Goal: Task Accomplishment & Management: Manage account settings

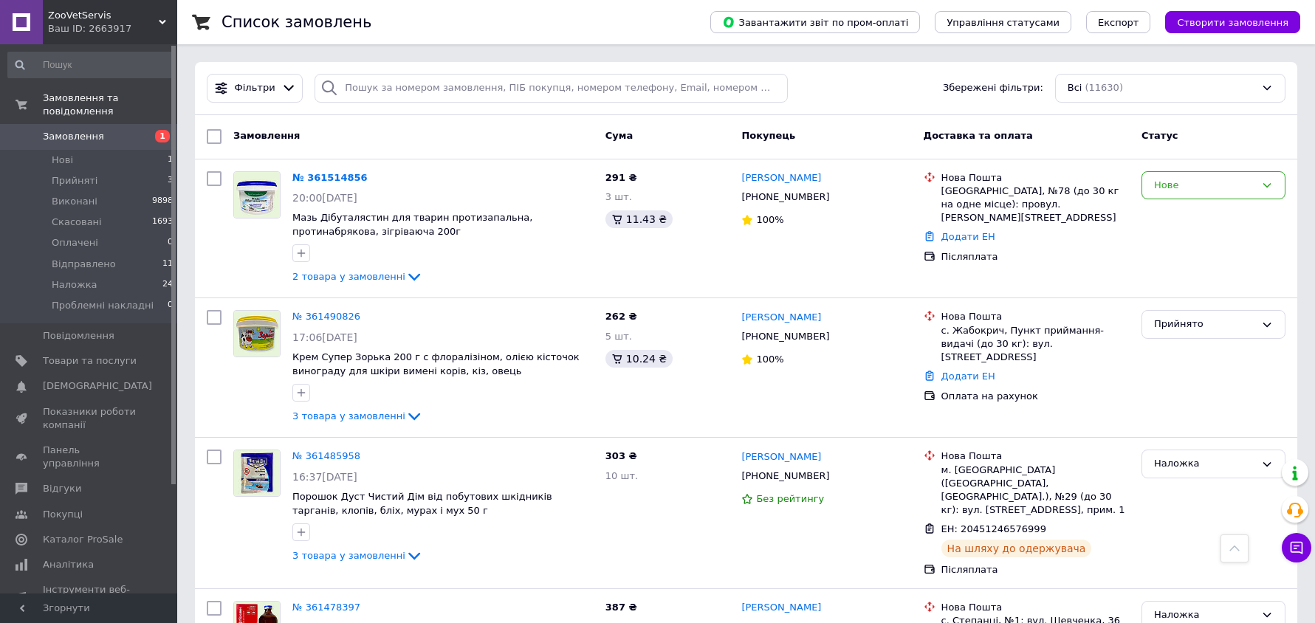
scroll to position [2833, 0]
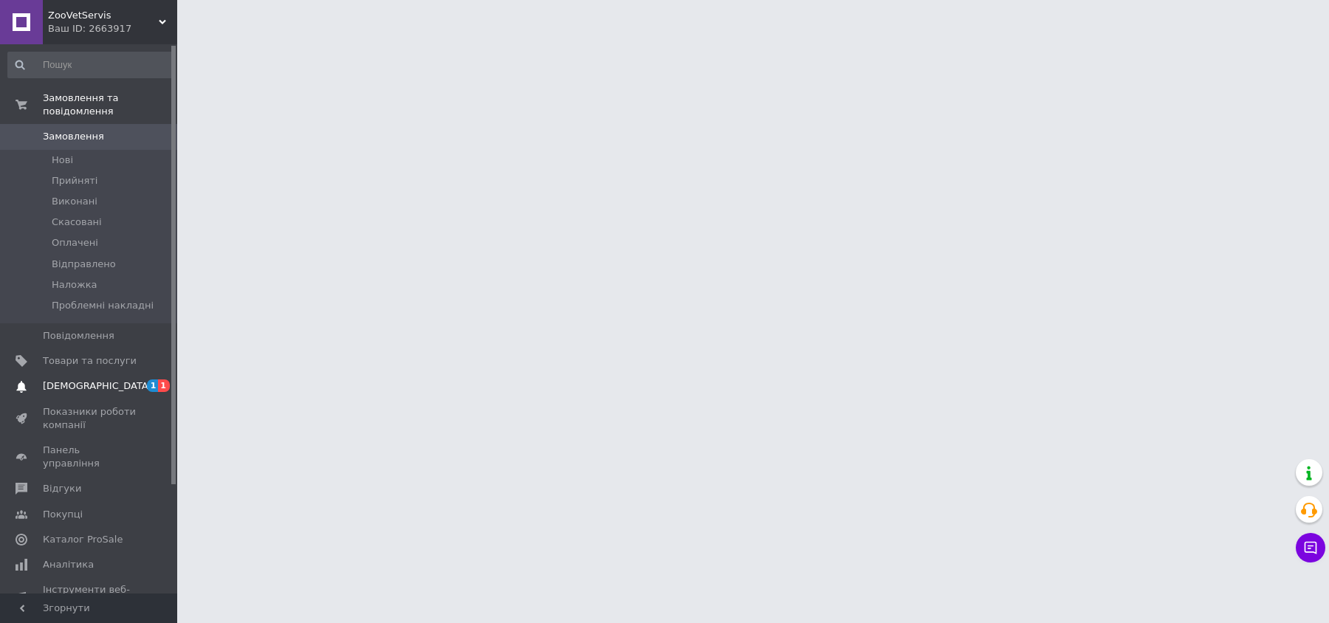
click at [69, 380] on span "[DEMOGRAPHIC_DATA]" at bounding box center [97, 386] width 109 height 13
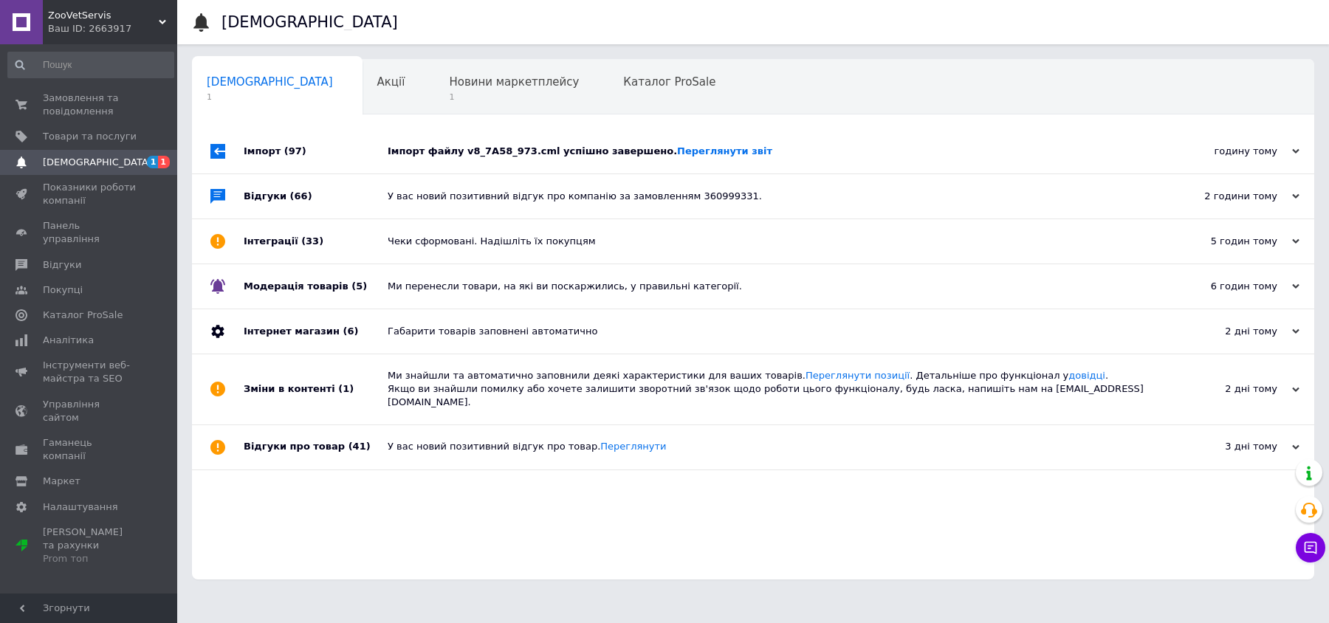
click at [510, 145] on div "Імпорт файлу v8_7A58_973.cml успішно завершено. Переглянути звіт" at bounding box center [770, 151] width 764 height 13
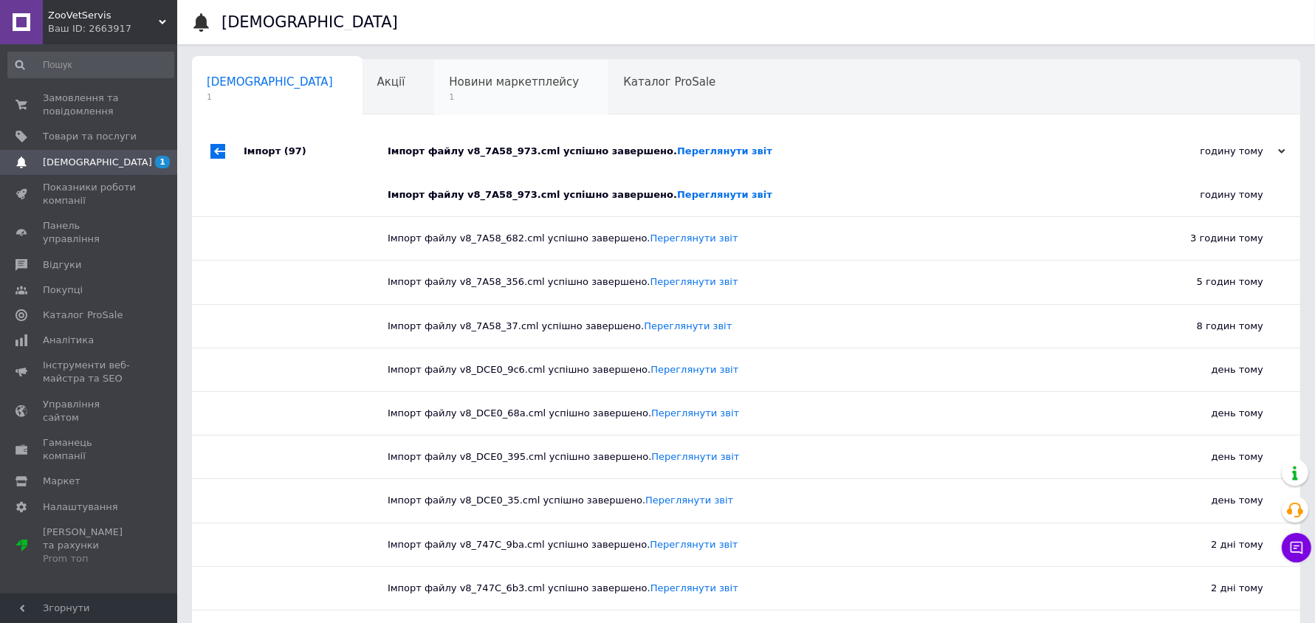
click at [471, 85] on span "Новини маркетплейсу" at bounding box center [514, 81] width 130 height 13
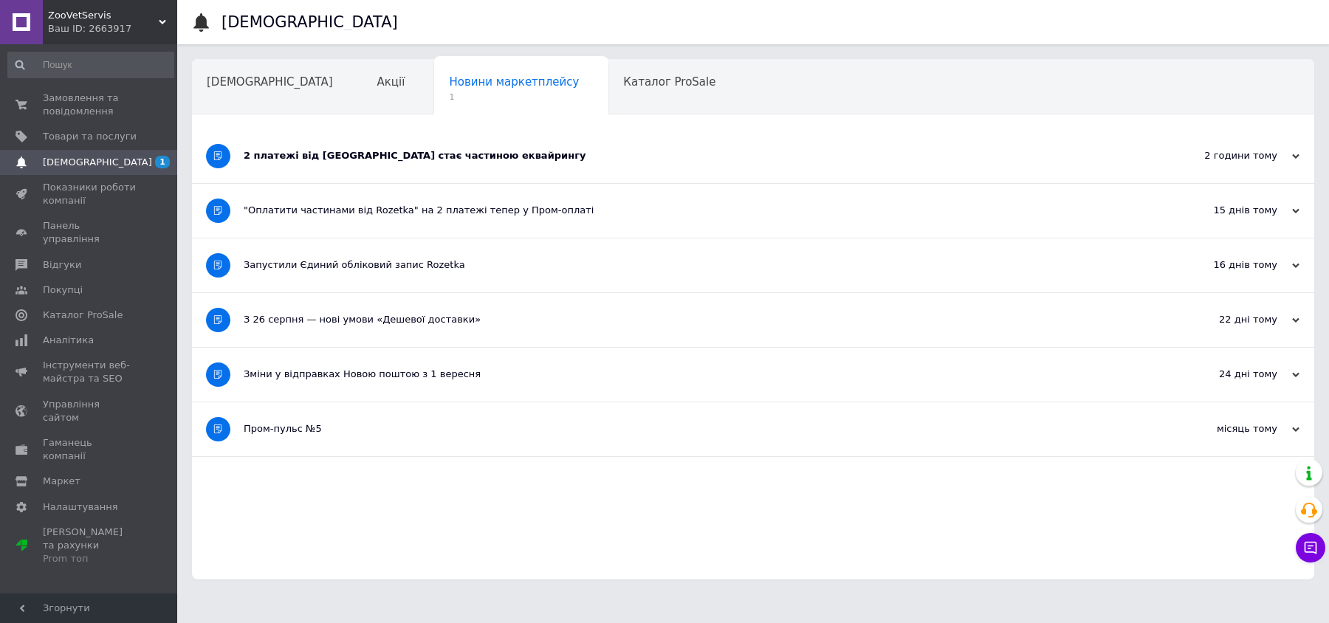
click at [427, 157] on div "2 платежі від Rozetka стає частиною еквайрингу" at bounding box center [698, 155] width 908 height 13
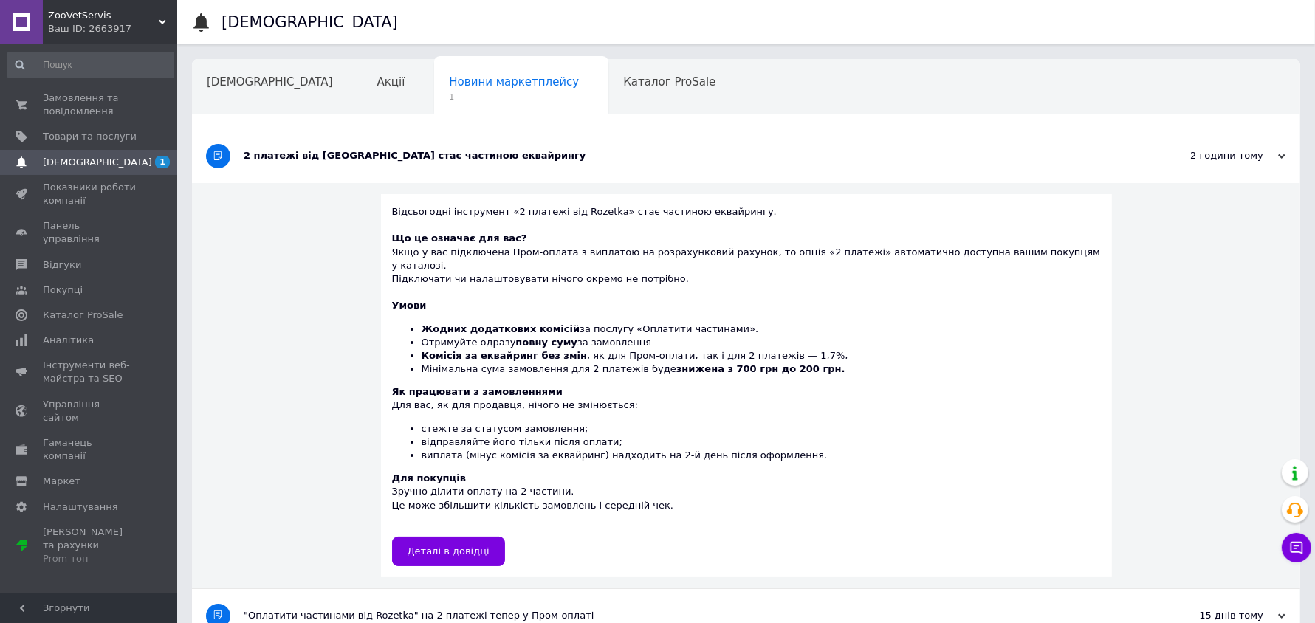
click at [405, 165] on div "2 платежі від Rozetka стає частиною еквайрингу" at bounding box center [691, 156] width 894 height 54
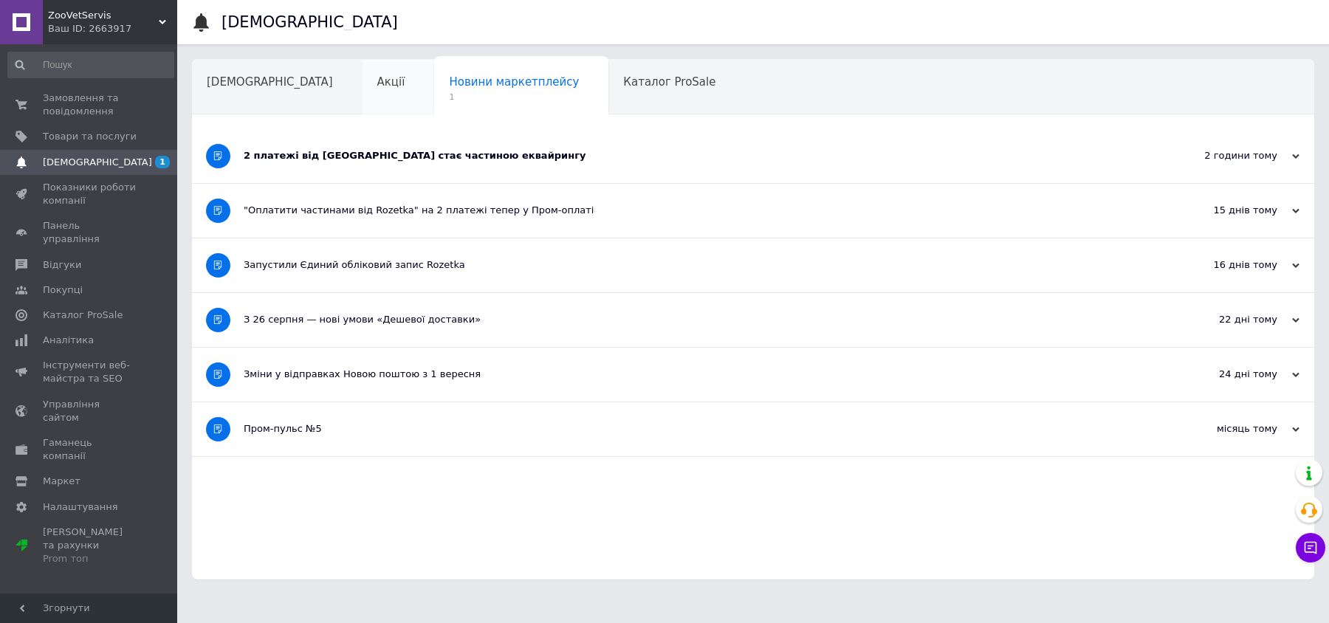
click at [363, 73] on div "Акції" at bounding box center [399, 88] width 72 height 56
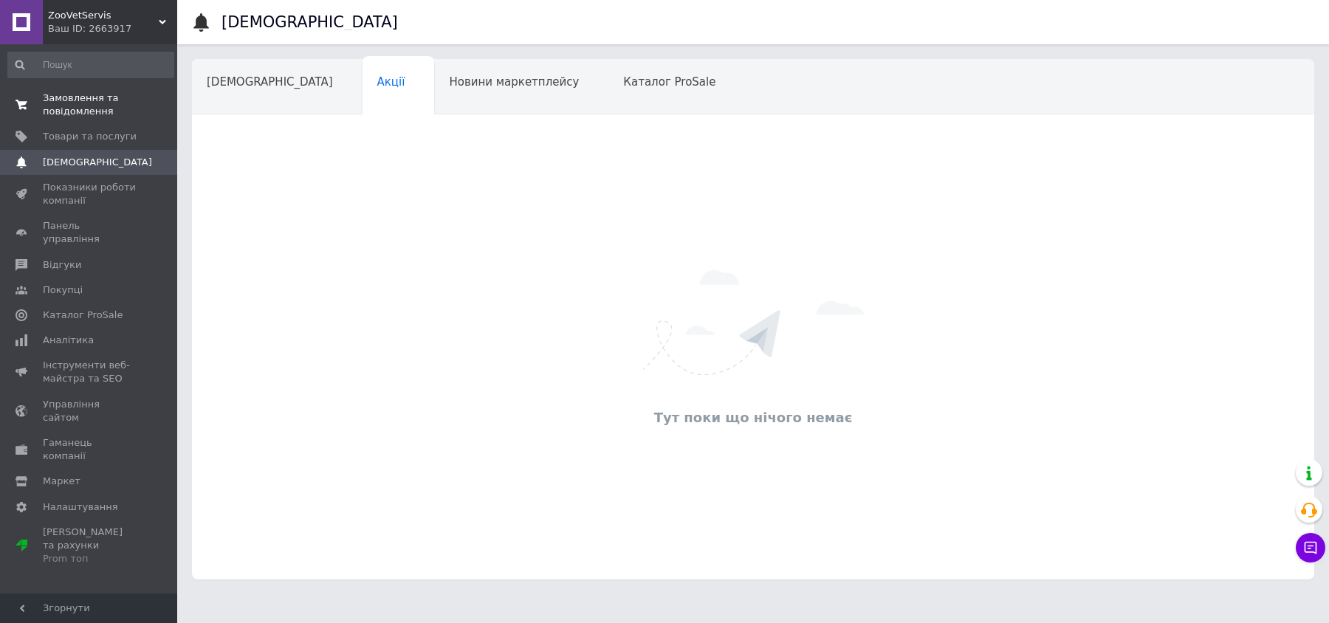
click at [88, 95] on span "Замовлення та повідомлення" at bounding box center [90, 105] width 94 height 27
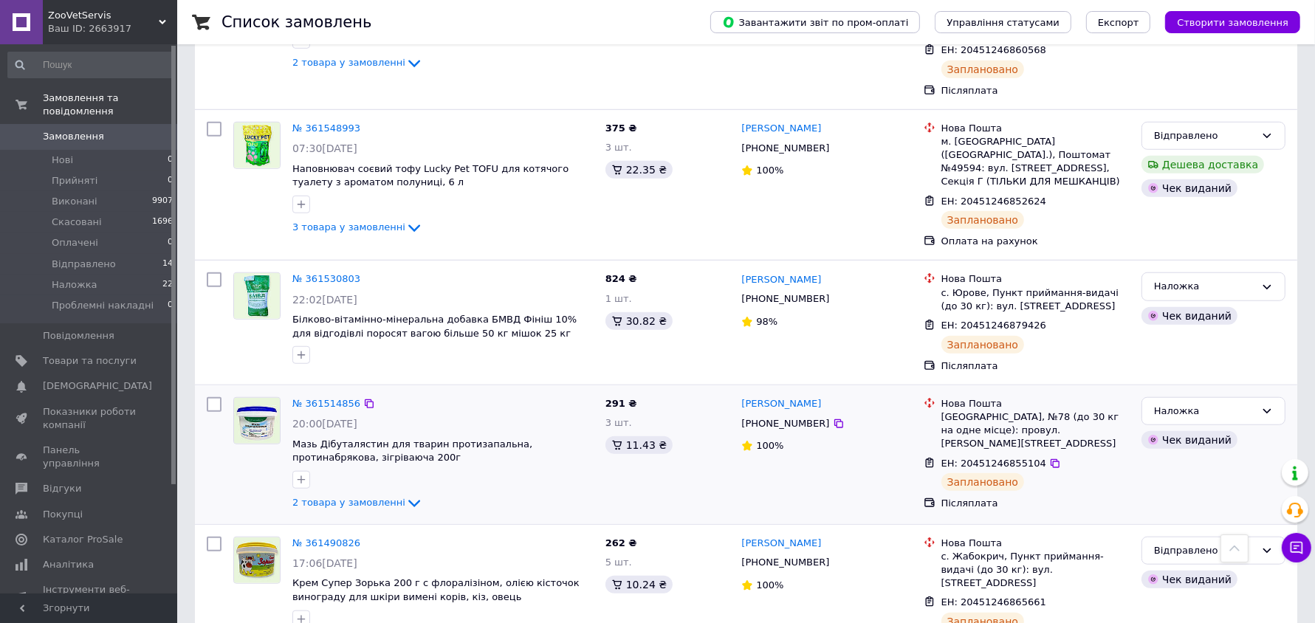
scroll to position [1108, 0]
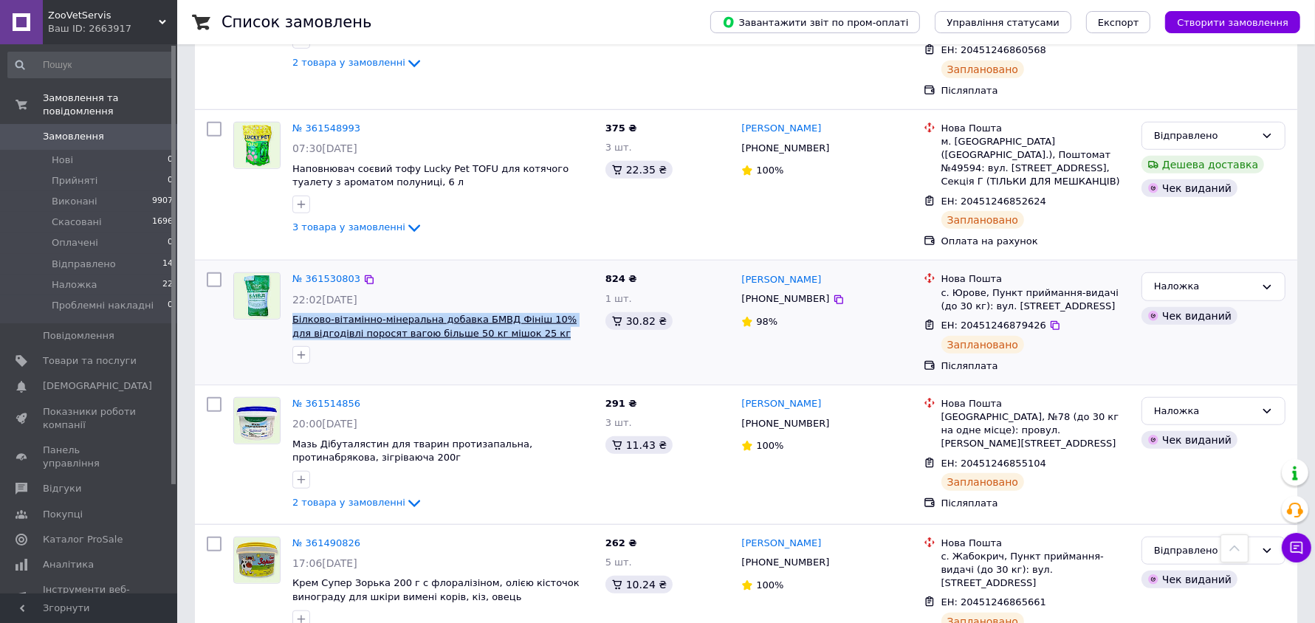
drag, startPoint x: 527, startPoint y: 274, endPoint x: 292, endPoint y: 253, distance: 235.0
click at [292, 313] on span "Білково-вітамінно-мінеральна добавка БМВД Фініш 10% для відгодівлі поросят ваго…" at bounding box center [442, 326] width 301 height 27
copy span "Білково-вітамінно-мінеральна добавка БМВД Фініш 10% для відгодівлі поросят ваго…"
click at [365, 275] on icon at bounding box center [369, 279] width 9 height 9
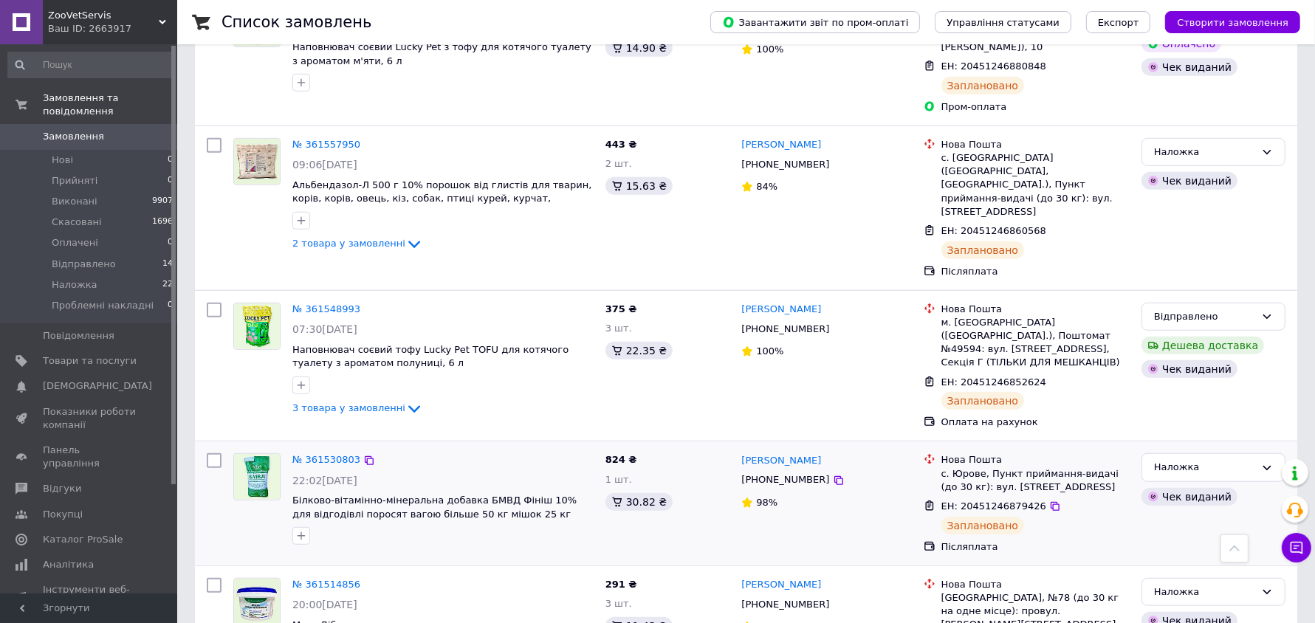
scroll to position [923, 0]
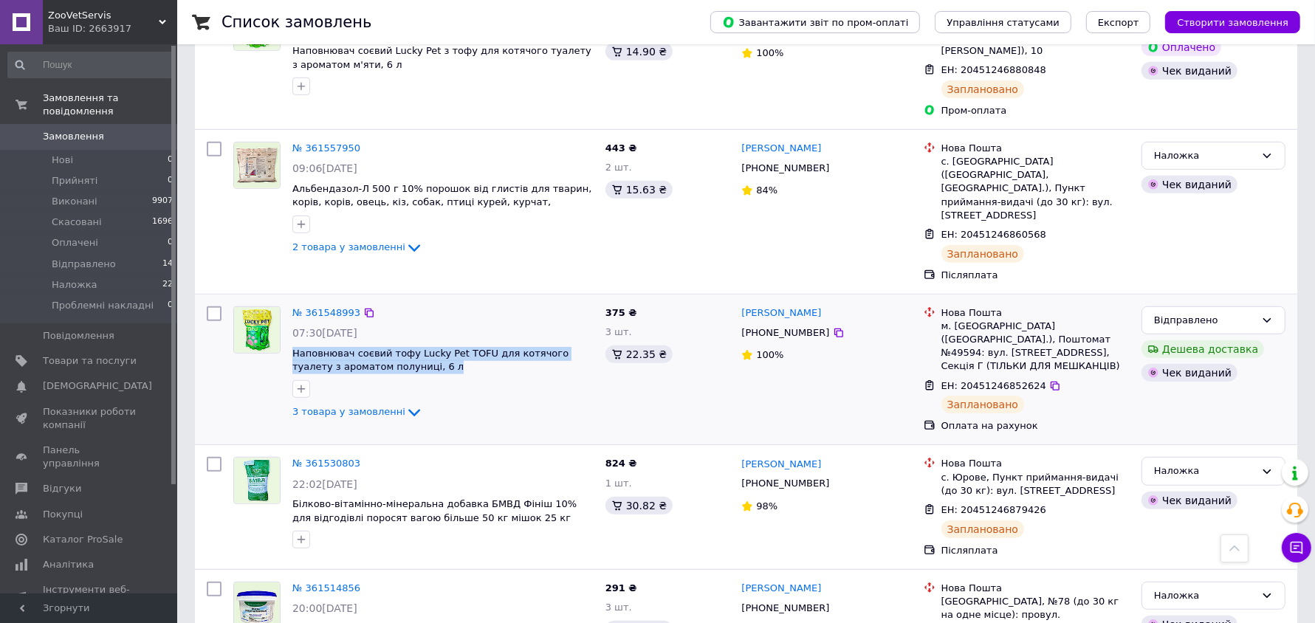
drag, startPoint x: 433, startPoint y: 314, endPoint x: 291, endPoint y: 299, distance: 142.6
click at [291, 301] on div "№ 361548993 07:30, 12.09.2025 Наповнювач соєвий тофу Lucky Pet TOFU для котячог…" at bounding box center [443, 364] width 313 height 127
copy span "Наповнювач соєвий тофу Lucky Pet TOFU для котячого туалету з ароматом полуниці,…"
click at [363, 307] on icon at bounding box center [369, 313] width 12 height 12
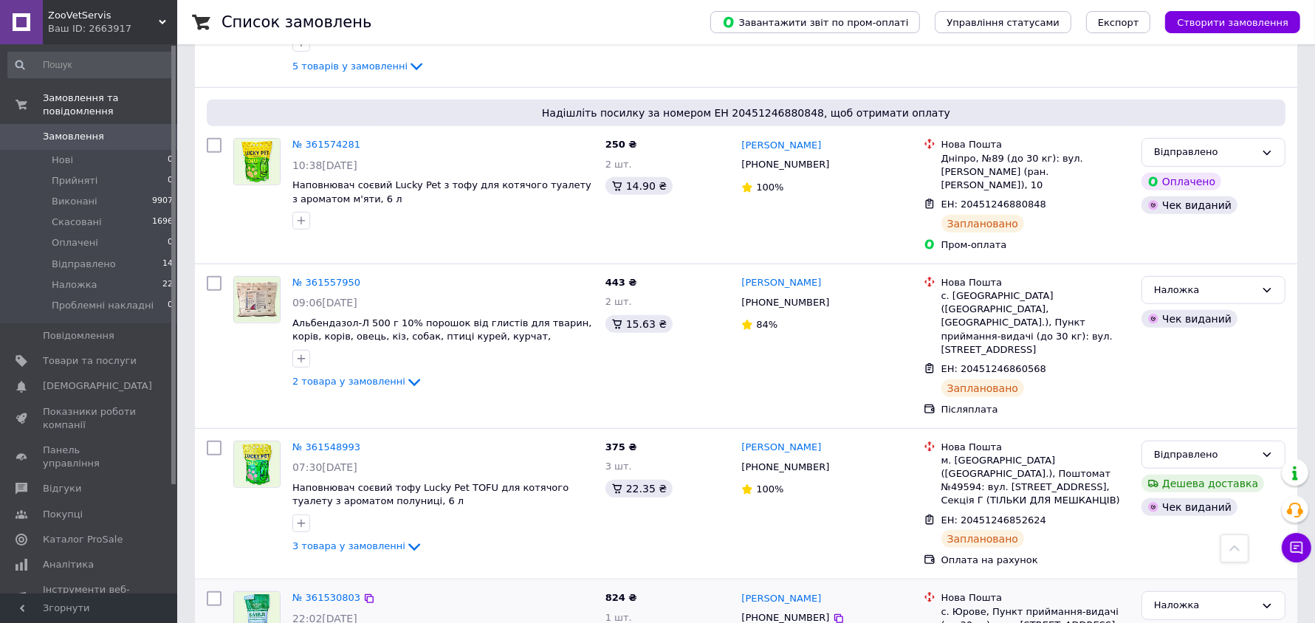
scroll to position [739, 0]
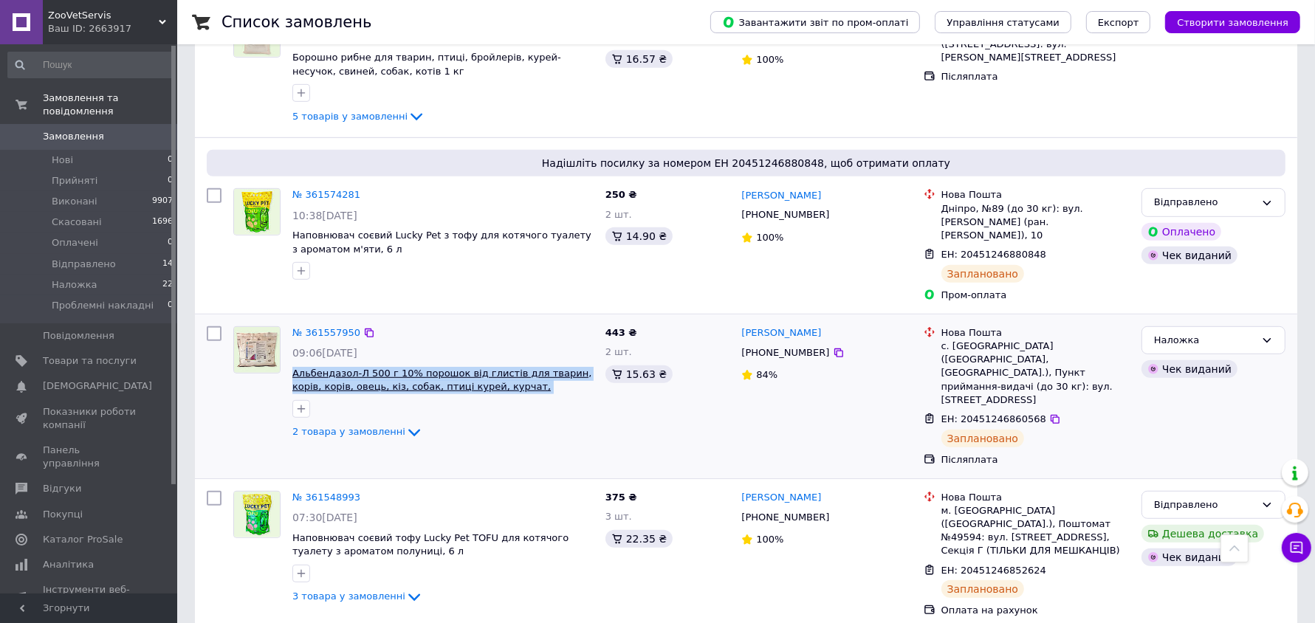
drag, startPoint x: 546, startPoint y: 363, endPoint x: 294, endPoint y: 347, distance: 252.3
click at [291, 346] on div "№ 361557950 09:06, 12.09.2025 Альбендазол-Л 500 г 10% порошок від глистів для т…" at bounding box center [443, 384] width 313 height 127
copy span "Альбендазол-Л 500 г 10% порошок від глистів для тварин, корів, корів, овець, кі…"
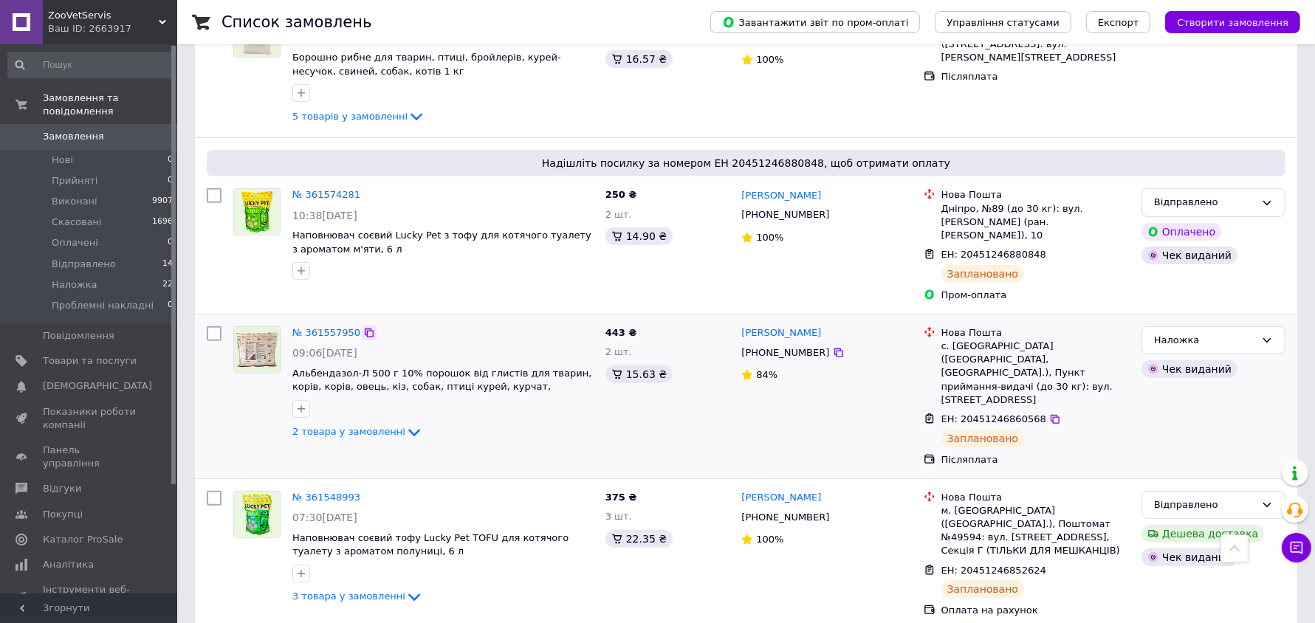
click at [363, 327] on icon at bounding box center [369, 333] width 12 height 12
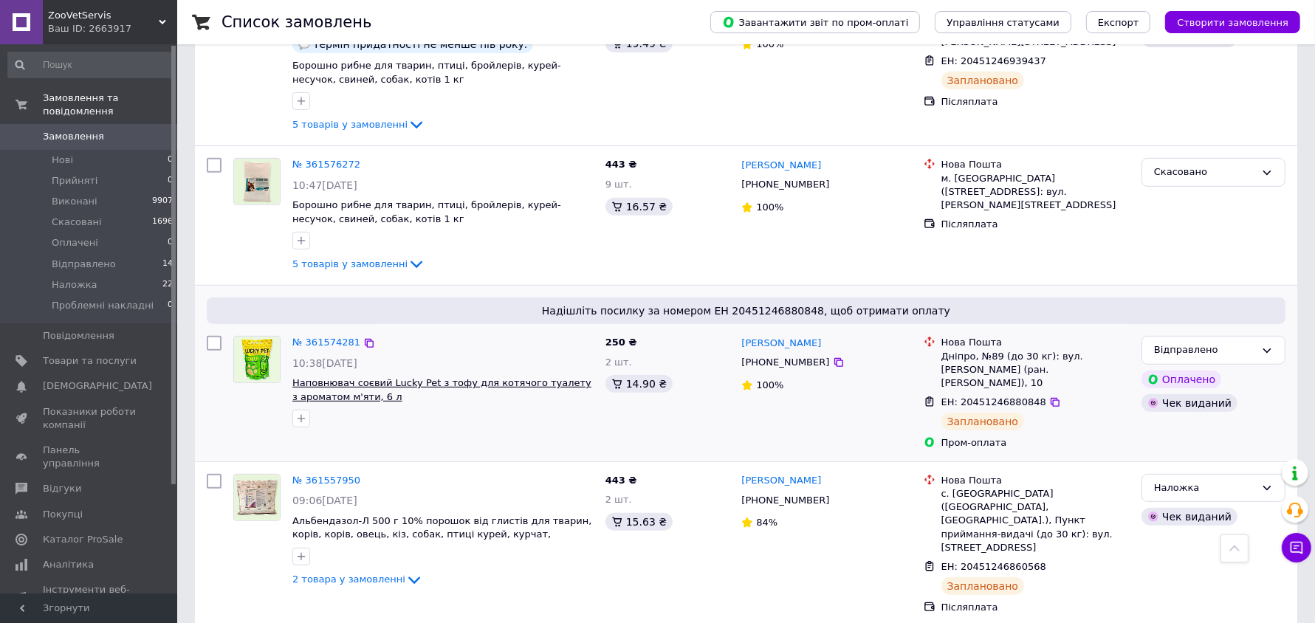
scroll to position [554, 0]
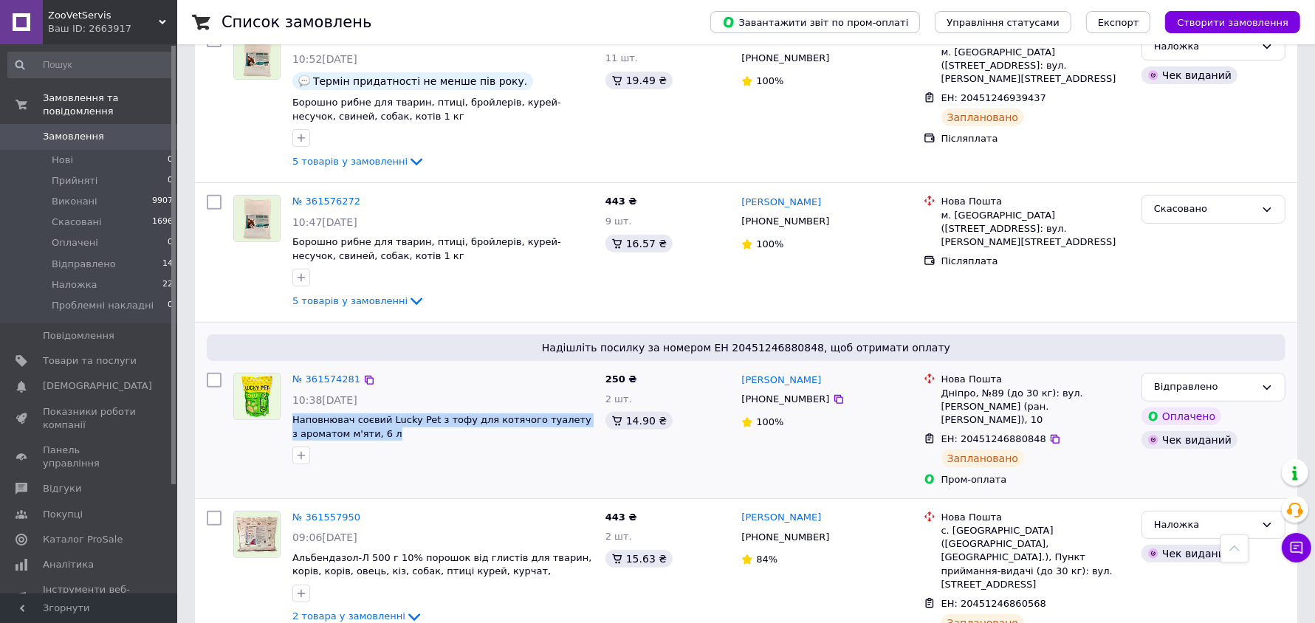
drag, startPoint x: 385, startPoint y: 420, endPoint x: 286, endPoint y: 403, distance: 100.3
click at [287, 403] on div "№ 361574281 10:38, 12.09.2025 Наповнювач соєвий Lucky Pet з тофу для котячого т…" at bounding box center [443, 418] width 313 height 103
copy span "Наповнювач соєвий Lucky Pet з тофу для котячого туалету з ароматом м'яти, 6 л"
click at [363, 374] on icon at bounding box center [369, 380] width 12 height 12
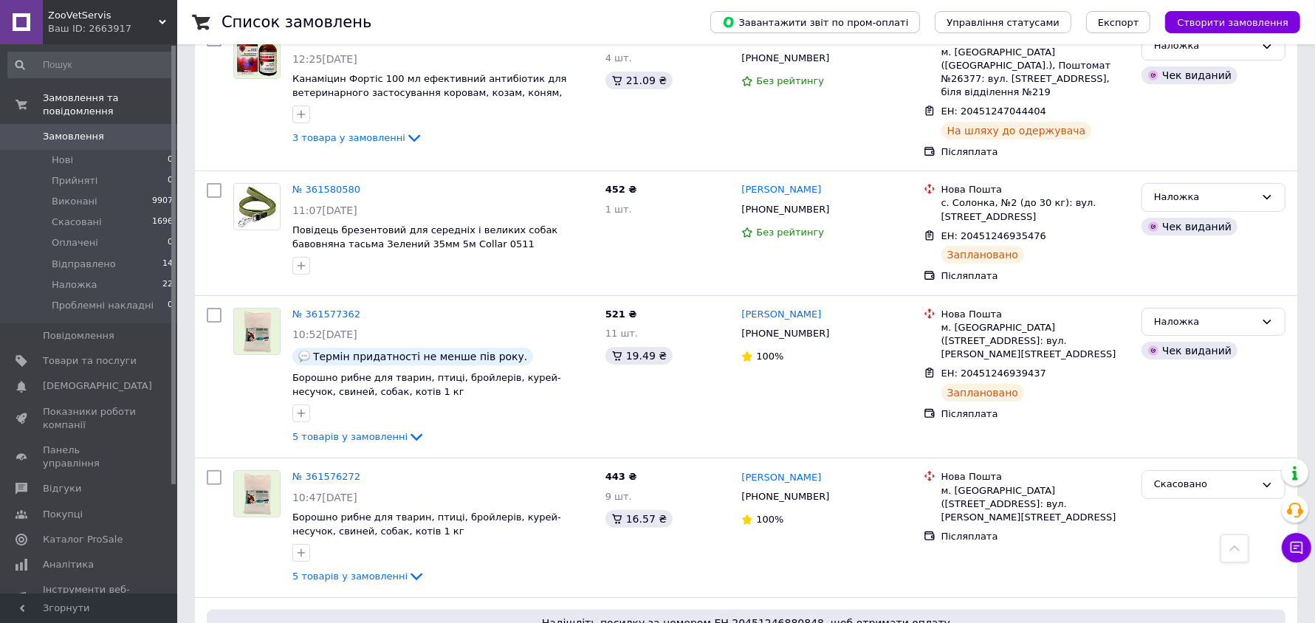
scroll to position [277, 0]
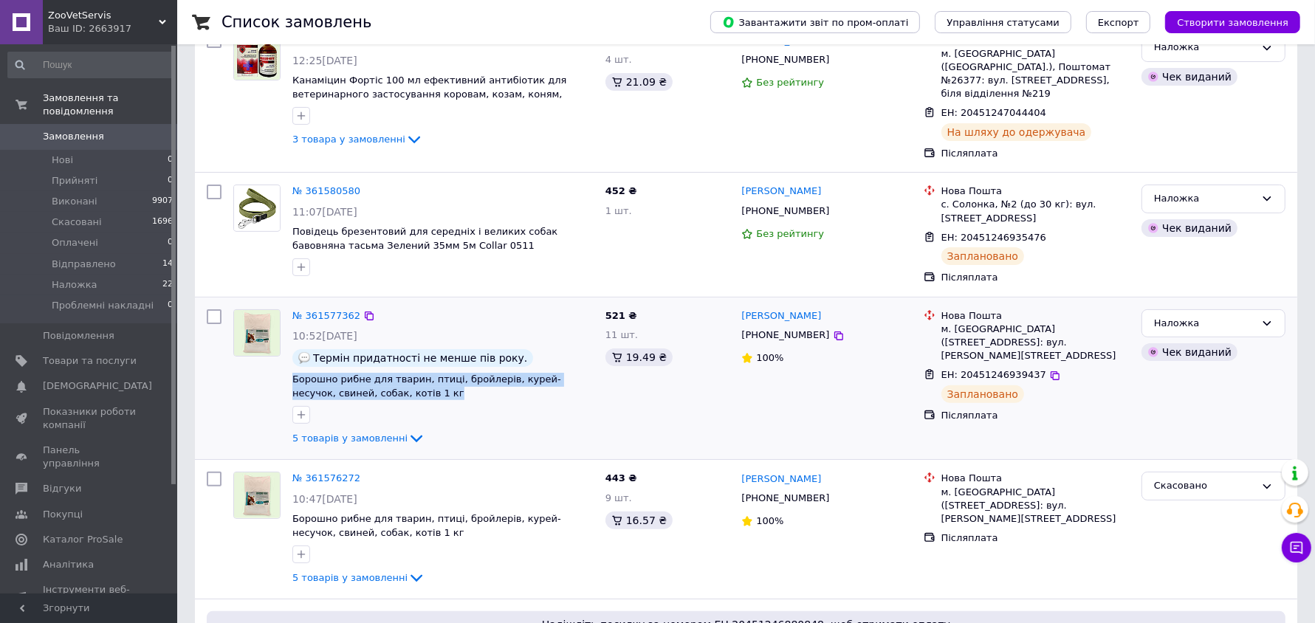
drag, startPoint x: 409, startPoint y: 380, endPoint x: 289, endPoint y: 369, distance: 121.0
click at [289, 369] on div "№ 361577362 10:52, 12.09.2025 Термін придатності не менше пів року. Борошно риб…" at bounding box center [443, 379] width 313 height 151
copy span "Борошно рибне для тварин, птиці, бройлерів, курей-несучок, свиней, собак, котів…"
click at [365, 312] on icon at bounding box center [369, 316] width 9 height 9
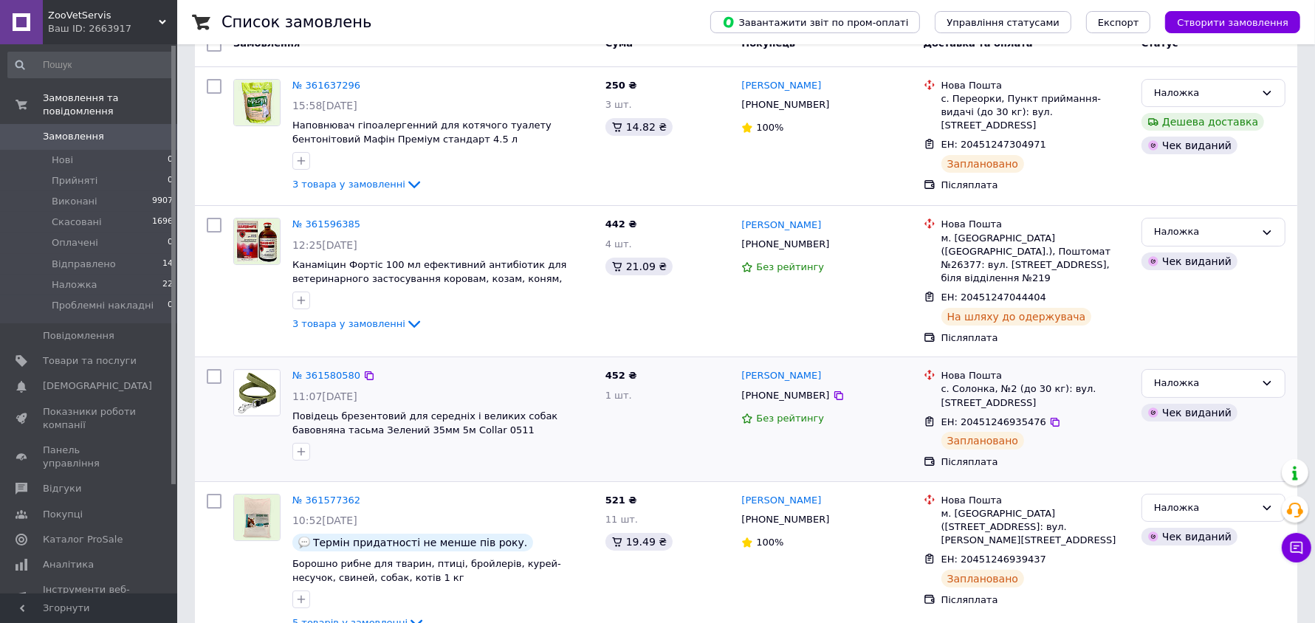
scroll to position [92, 0]
drag, startPoint x: 458, startPoint y: 421, endPoint x: 290, endPoint y: 402, distance: 168.8
click at [290, 402] on div "№ 361580580 11:07, 12.09.2025 Повідець брезентовий для середніх і великих собак…" at bounding box center [443, 414] width 313 height 103
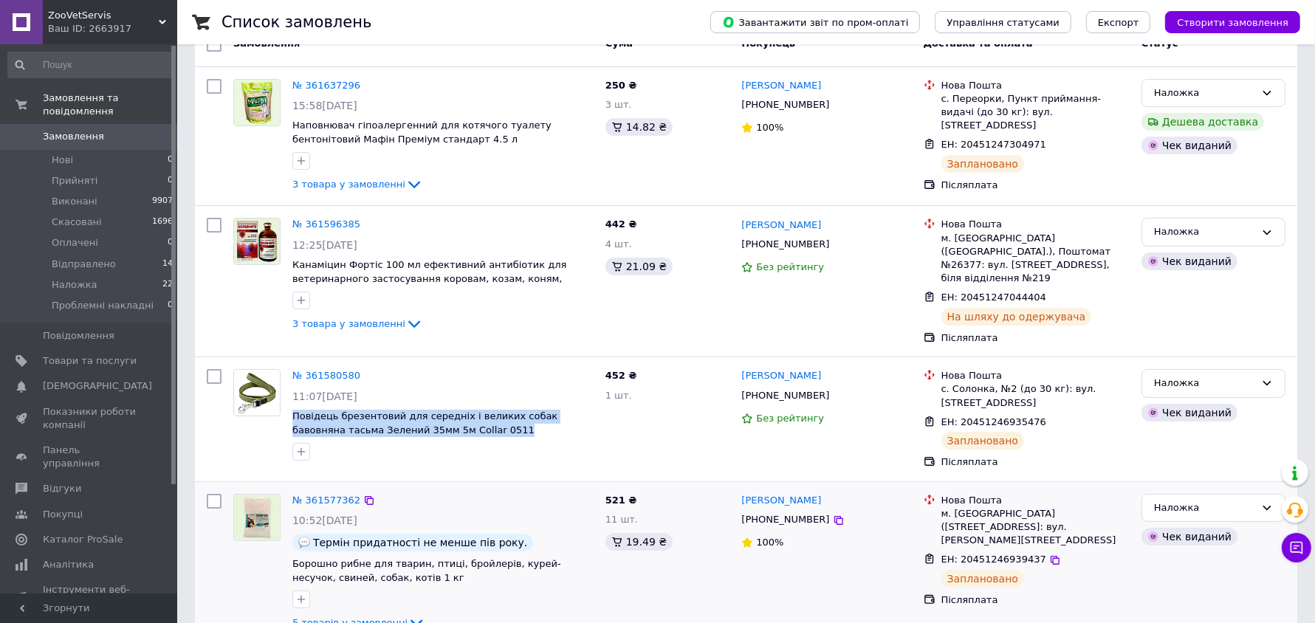
copy div "Повідець брезентовий для середніх і великих собак бавовняна тасьма Зелений 35мм…"
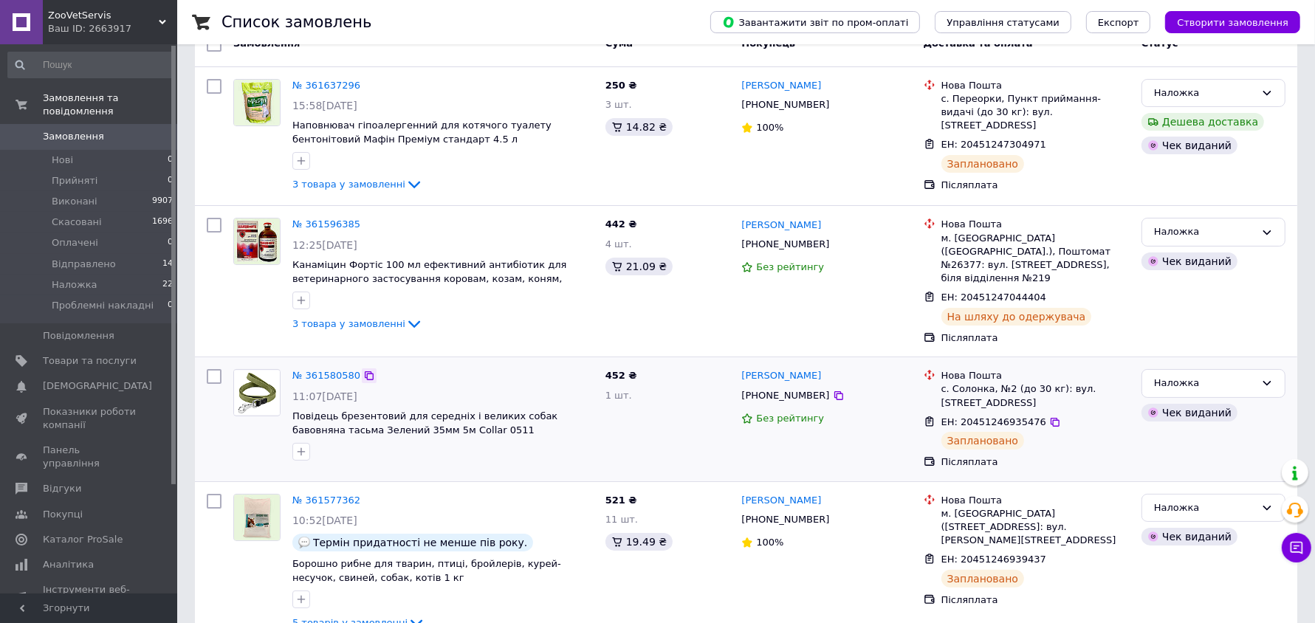
click at [363, 370] on icon at bounding box center [369, 376] width 12 height 12
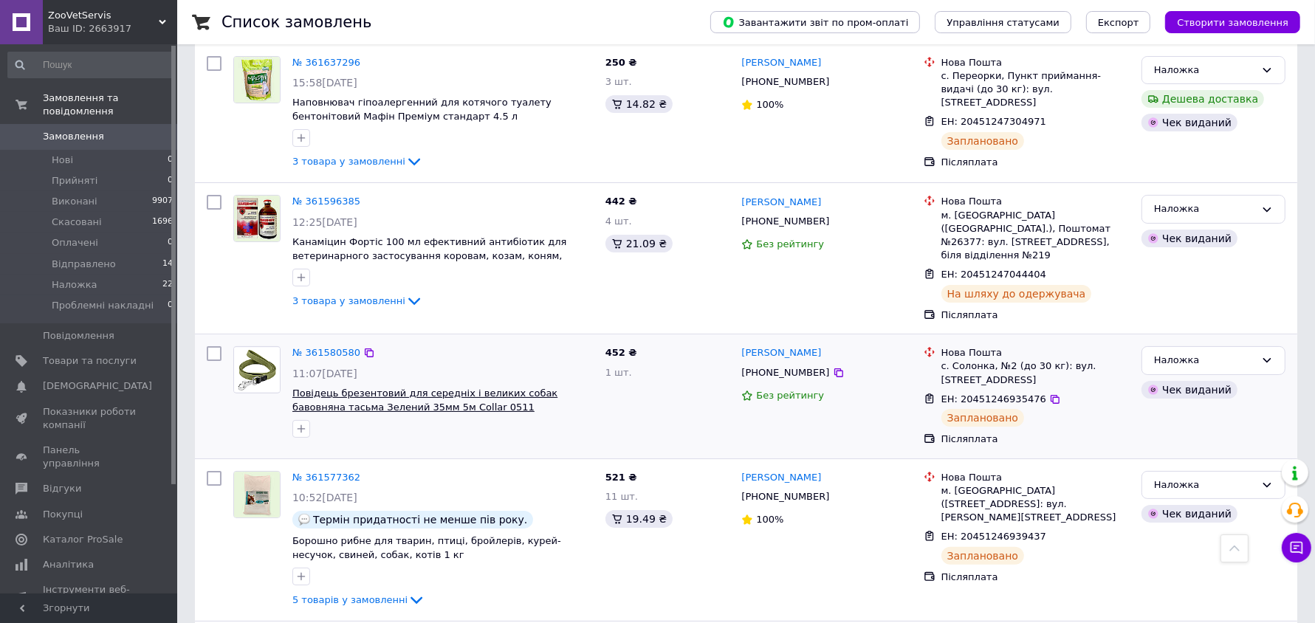
scroll to position [0, 0]
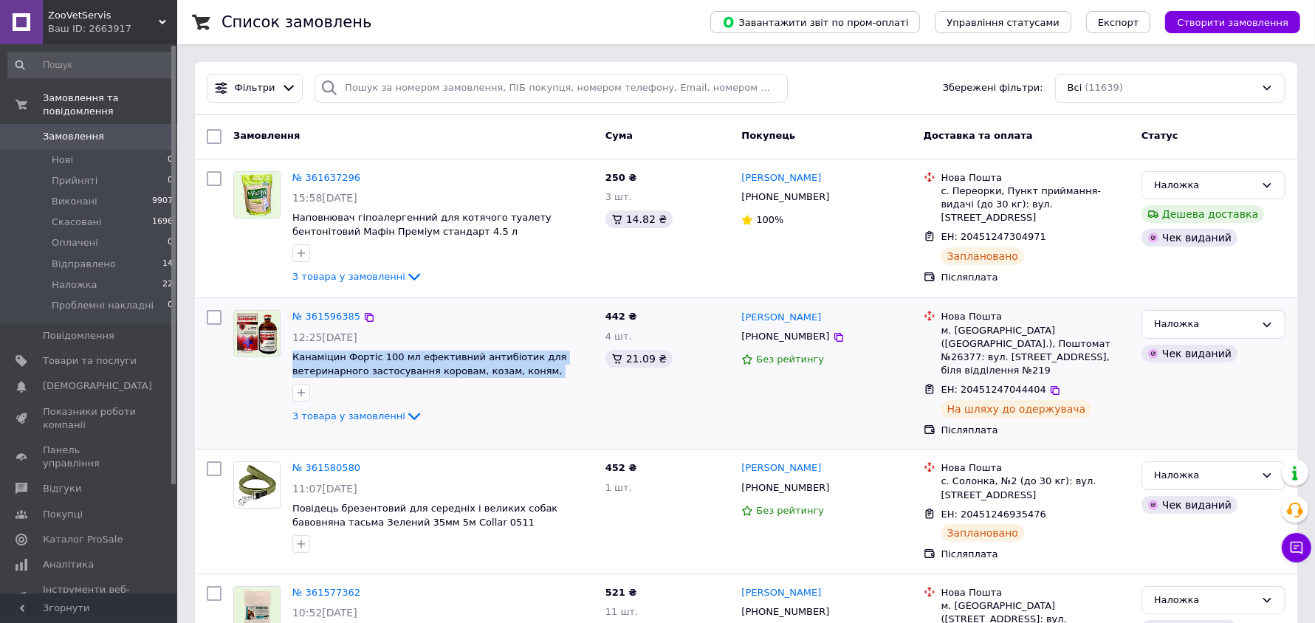
drag, startPoint x: 570, startPoint y: 370, endPoint x: 288, endPoint y: 357, distance: 282.5
click at [288, 357] on div "№ 361596385 12:25, 12.09.2025 Канаміцин Фортіс 100 мл ефективний антибіотик для…" at bounding box center [443, 367] width 313 height 127
copy span "Канаміцин Фортіс 100 мл ефективний антибіотик для ветеринарного застосування ко…"
click at [363, 315] on icon at bounding box center [369, 318] width 12 height 12
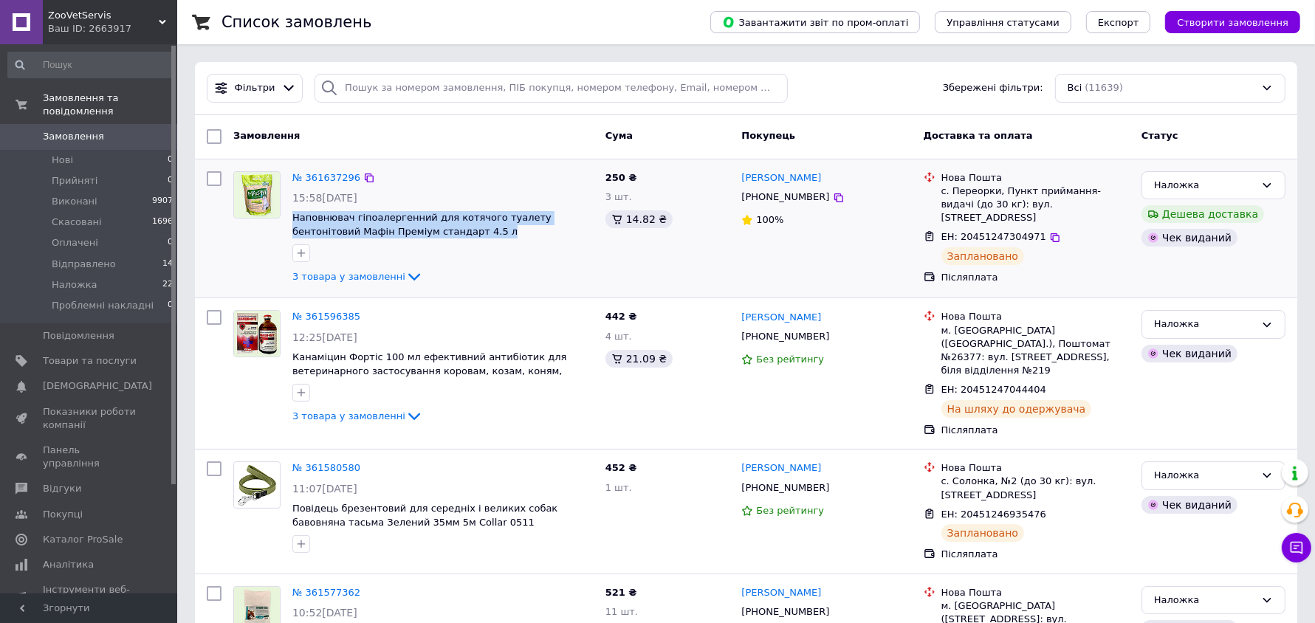
drag, startPoint x: 443, startPoint y: 233, endPoint x: 290, endPoint y: 219, distance: 153.6
click at [290, 219] on div "№ 361637296 15:58, 12.09.2025 Наповнювач гіпоалергенний для котячого туалету бе…" at bounding box center [443, 228] width 313 height 127
copy span "Наповнювач гіпоалергенний для котячого туалету бентонітовий Мафін Преміум станд…"
click at [365, 174] on icon at bounding box center [369, 178] width 9 height 9
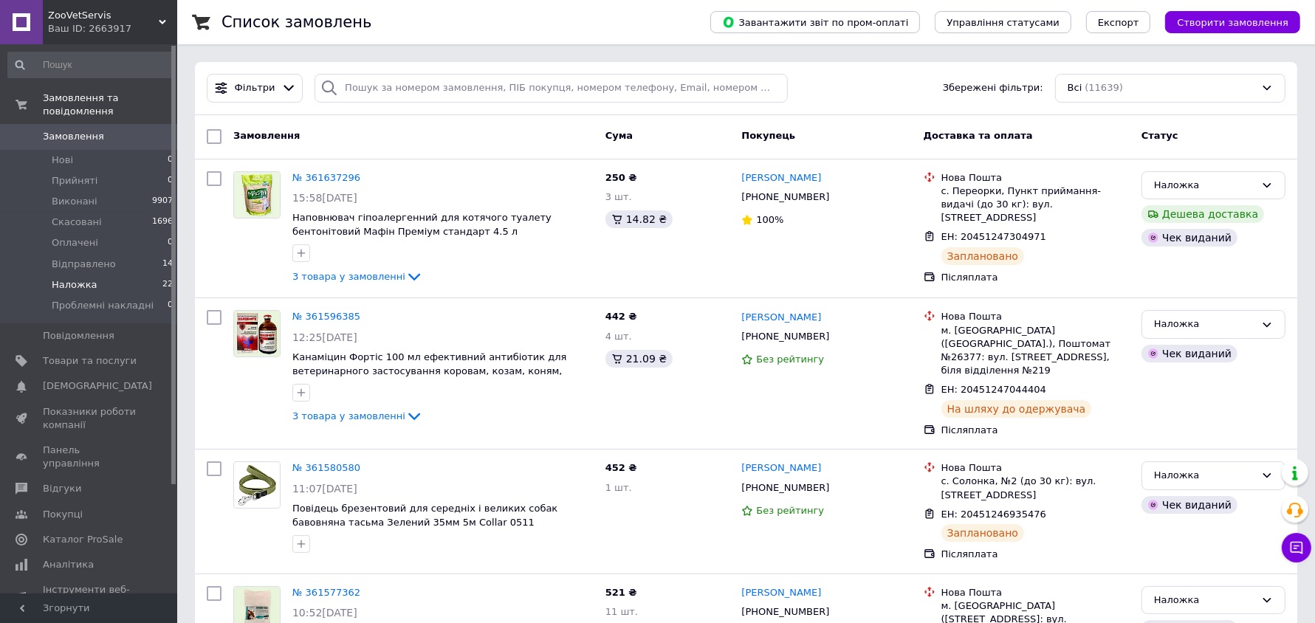
click at [68, 258] on span "Відправлено" at bounding box center [84, 264] width 64 height 13
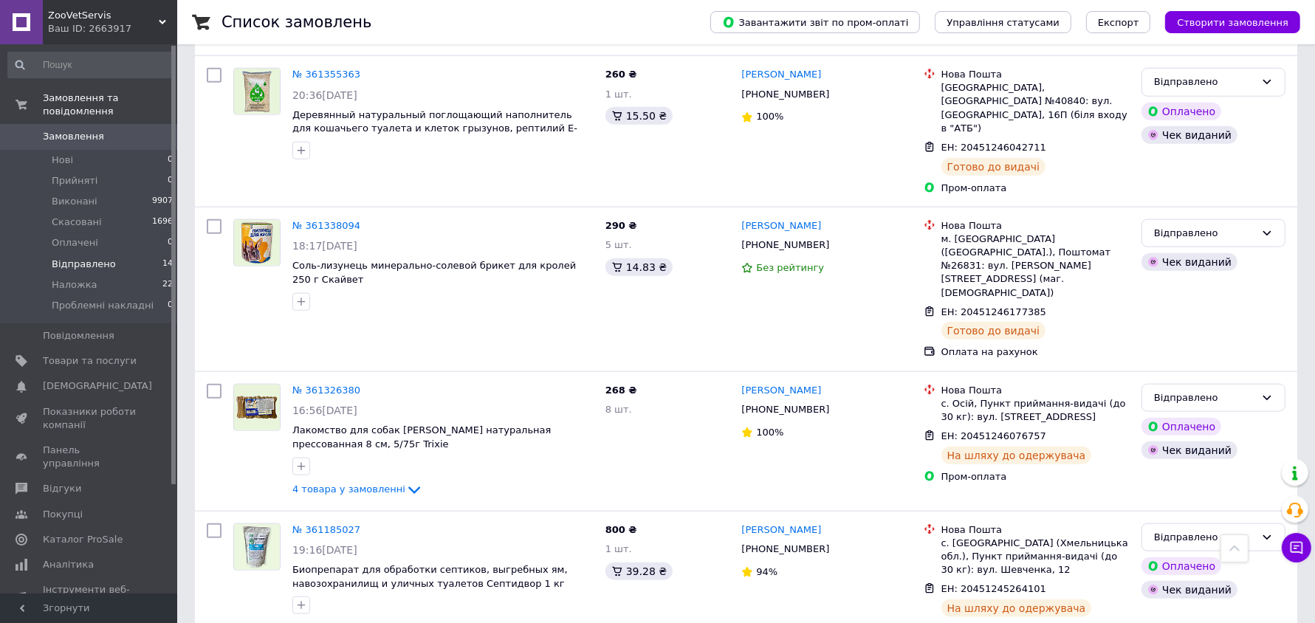
scroll to position [1511, 0]
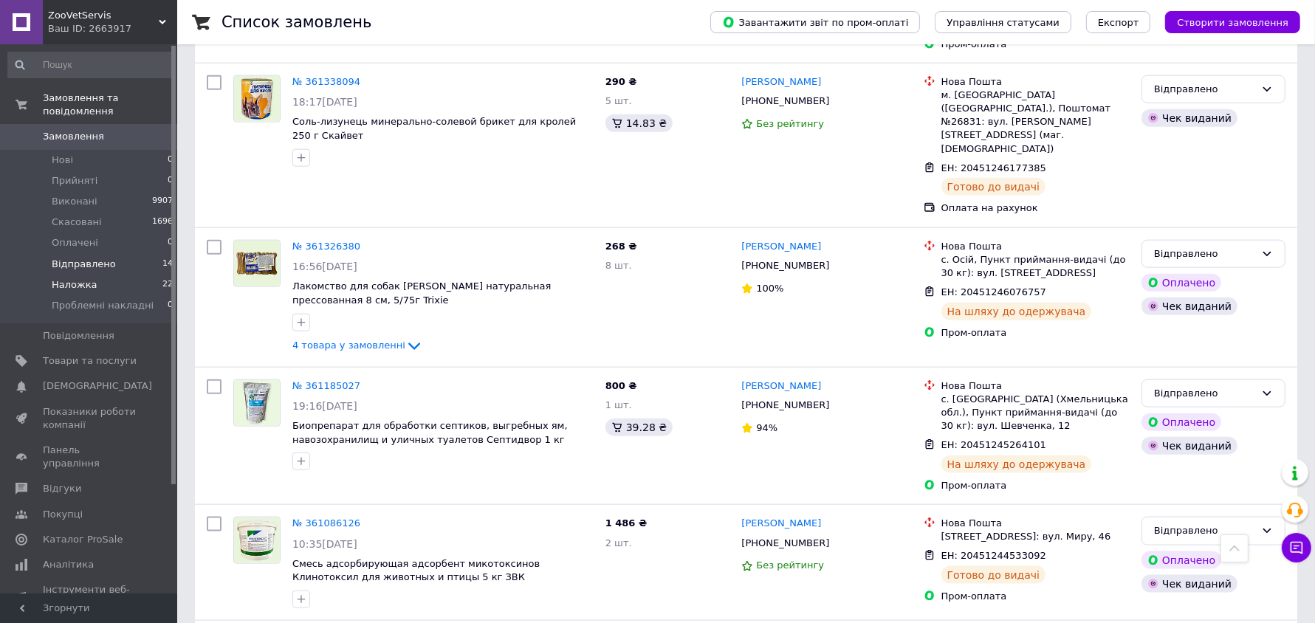
click at [83, 278] on span "Наложка" at bounding box center [75, 284] width 46 height 13
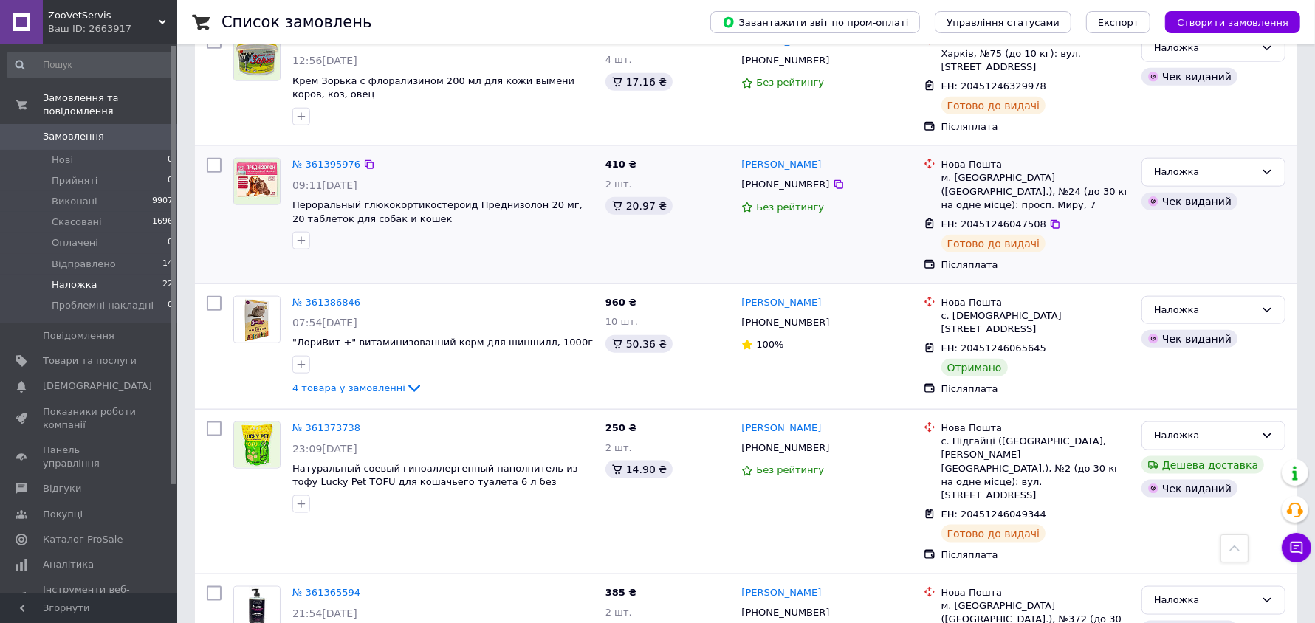
scroll to position [1569, 0]
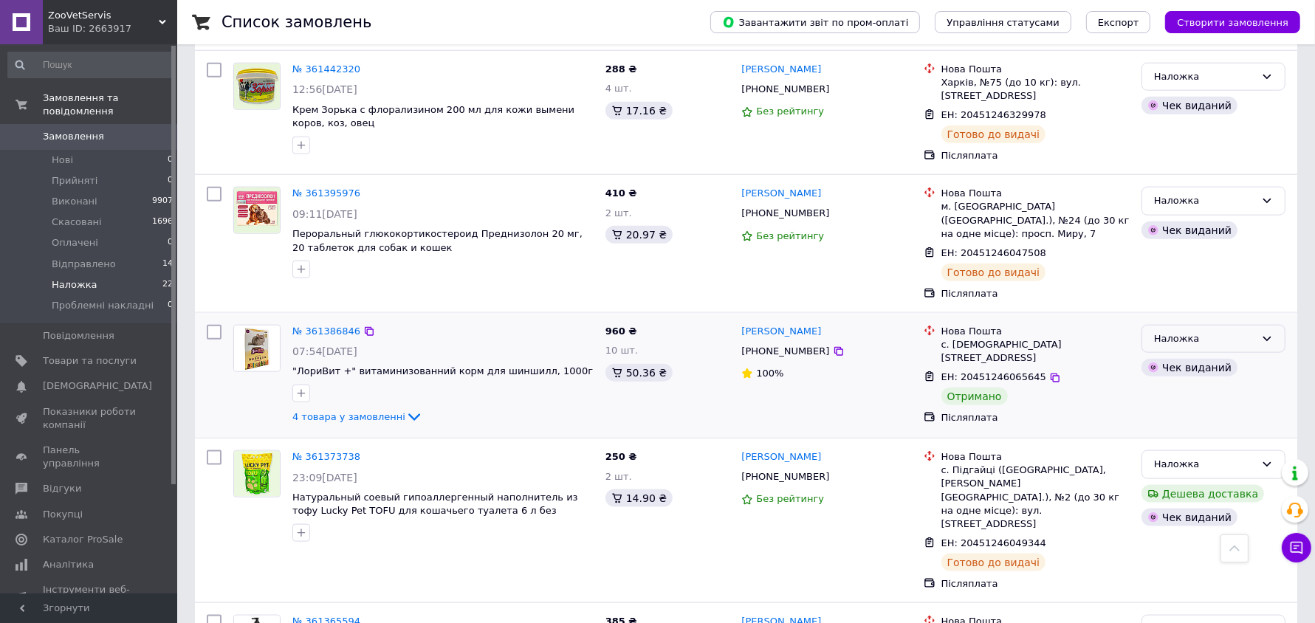
click at [1243, 332] on div "Наложка" at bounding box center [1204, 340] width 101 height 16
click at [1201, 383] on li "Виконано" at bounding box center [1214, 396] width 143 height 27
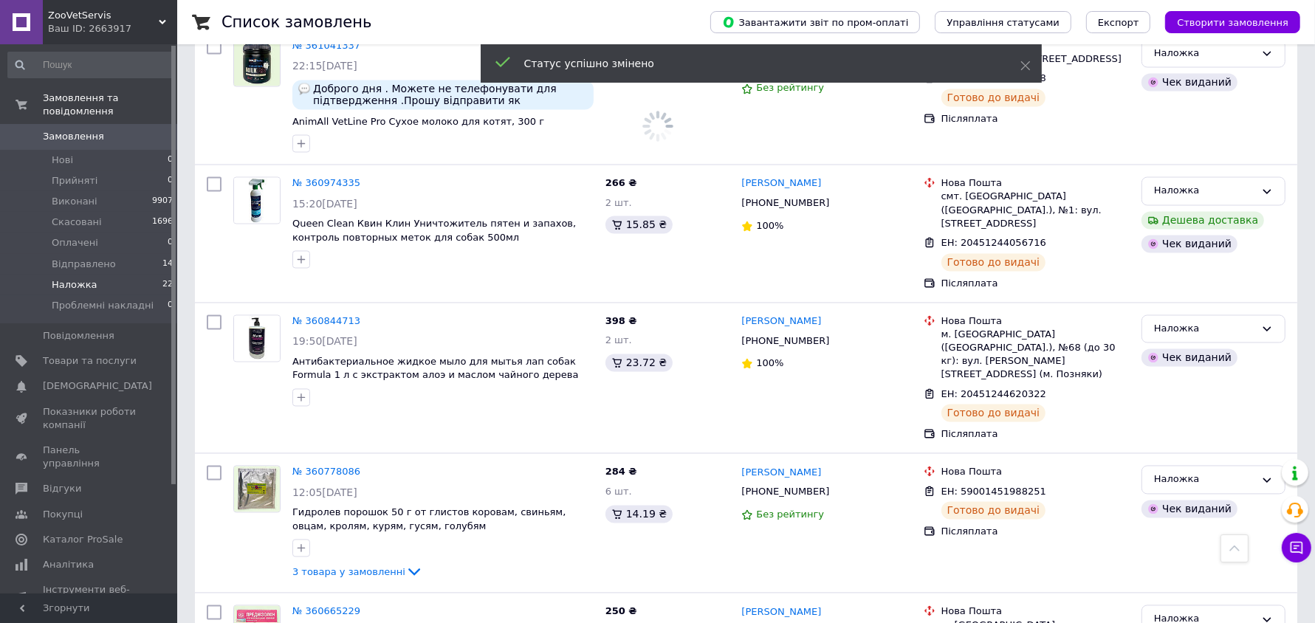
scroll to position [2586, 0]
click at [83, 131] on link "Замовлення 0" at bounding box center [91, 136] width 182 height 25
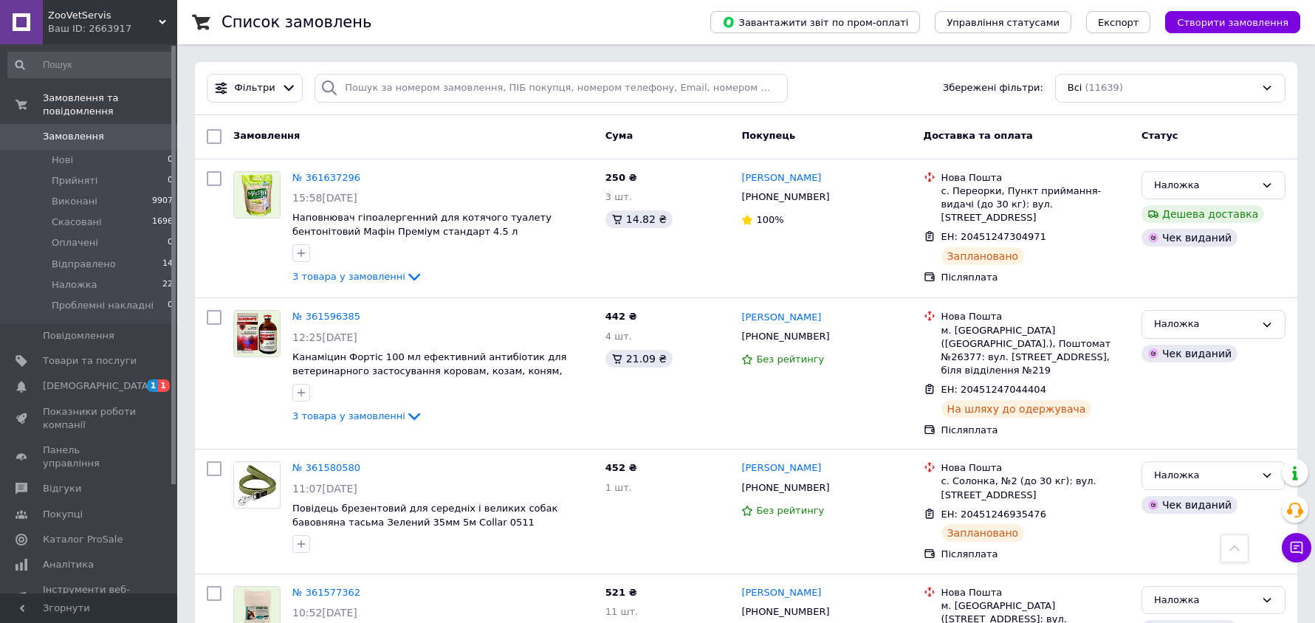
scroll to position [2586, 0]
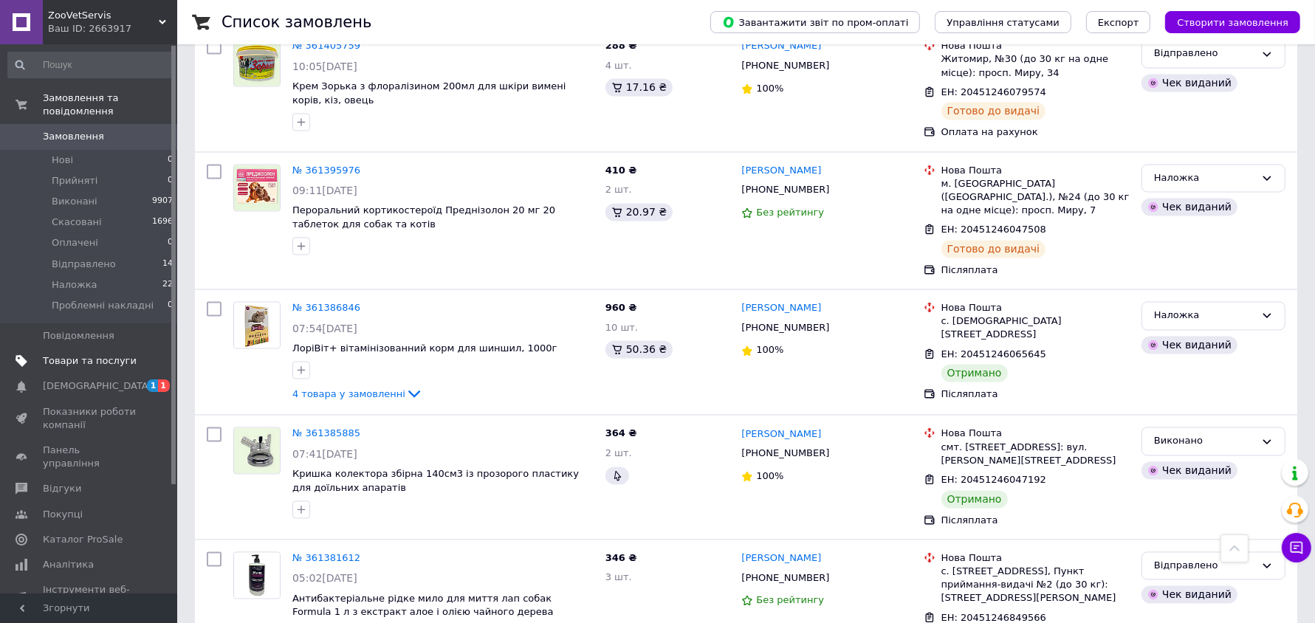
click at [94, 355] on span "Товари та послуги" at bounding box center [90, 361] width 94 height 13
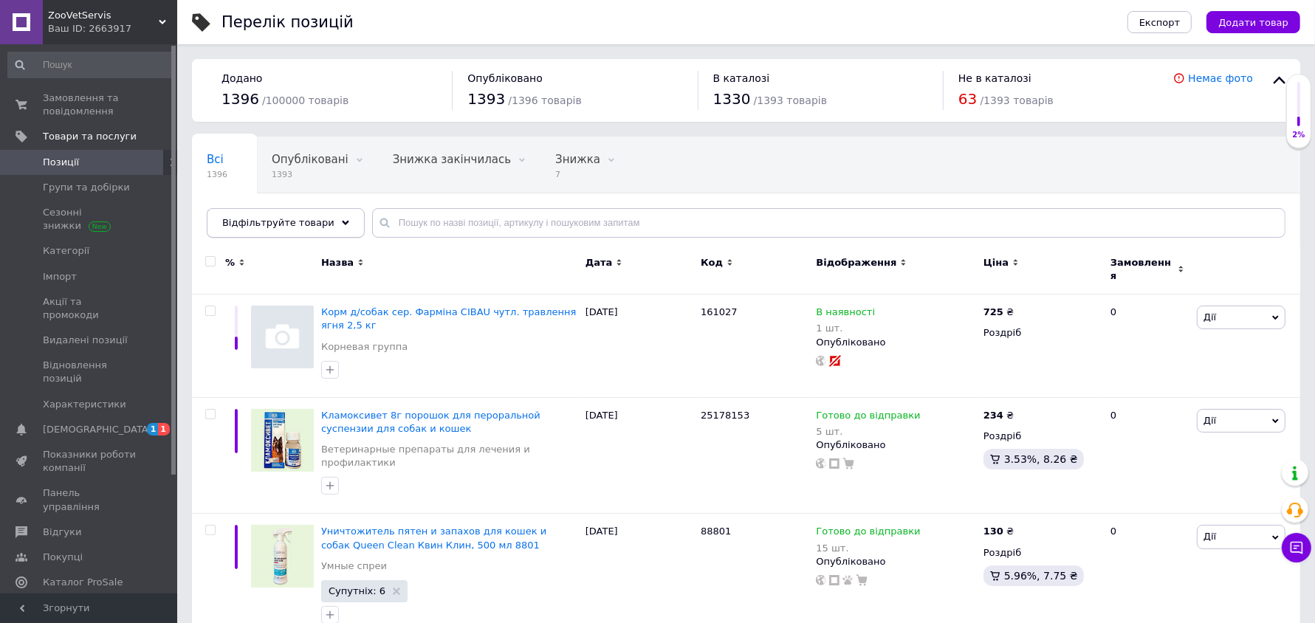
click at [287, 217] on span "Відфільтруйте товари" at bounding box center [278, 222] width 112 height 11
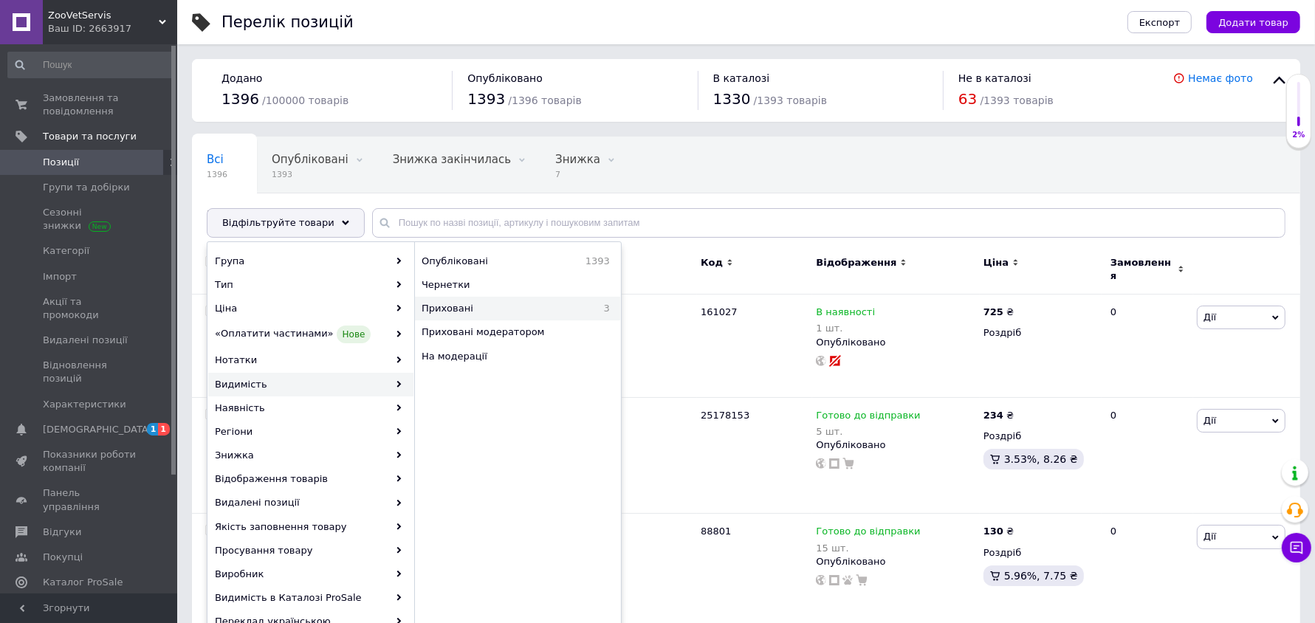
click at [501, 310] on span "Приховані" at bounding box center [496, 308] width 149 height 13
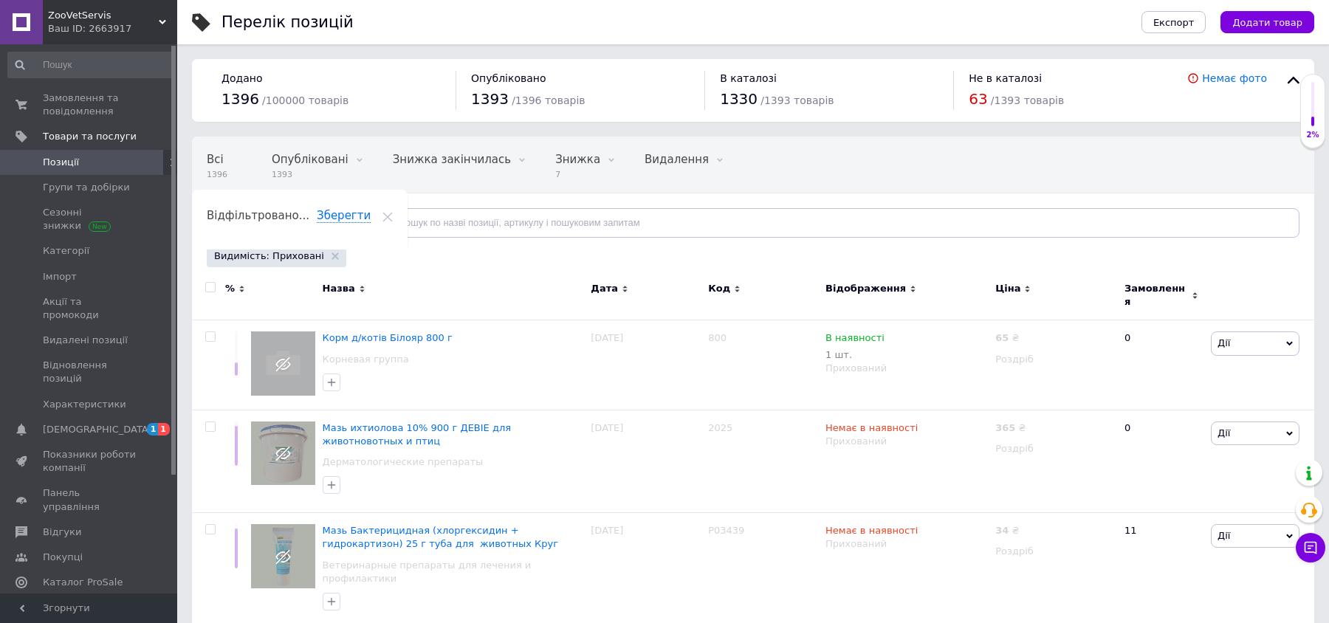
click at [213, 284] on input "checkbox" at bounding box center [210, 288] width 10 height 10
checkbox input "true"
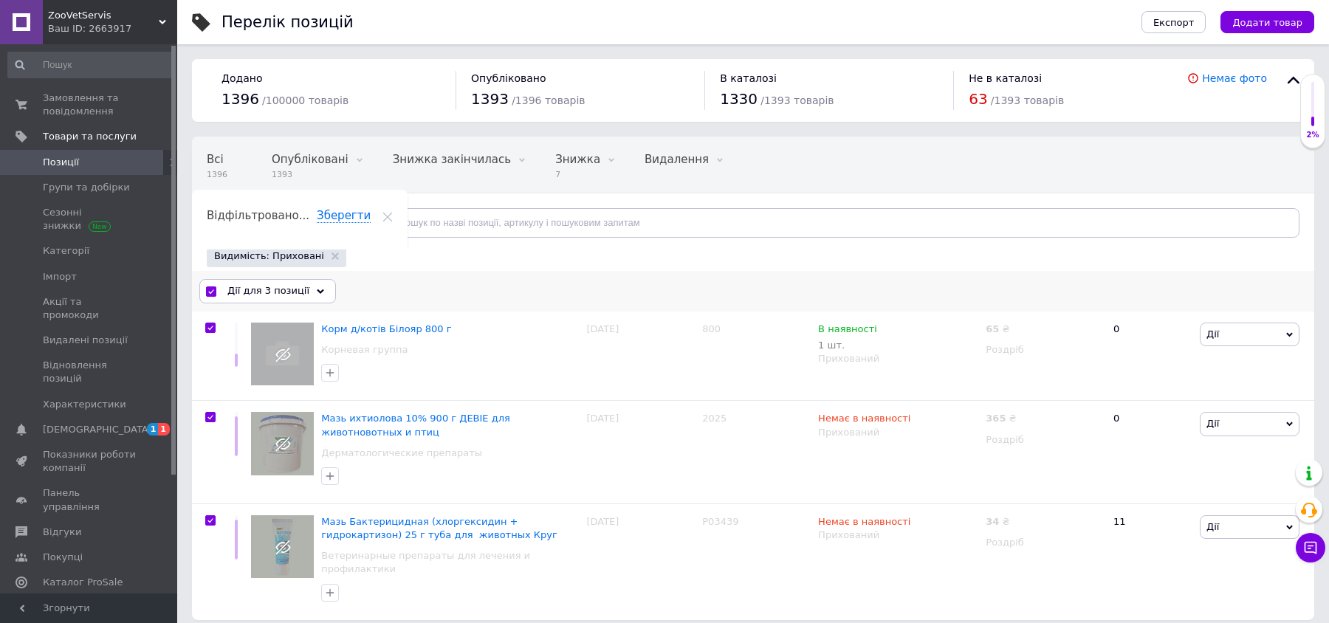
click at [302, 301] on div "Дії для 3 позиції" at bounding box center [267, 291] width 137 height 24
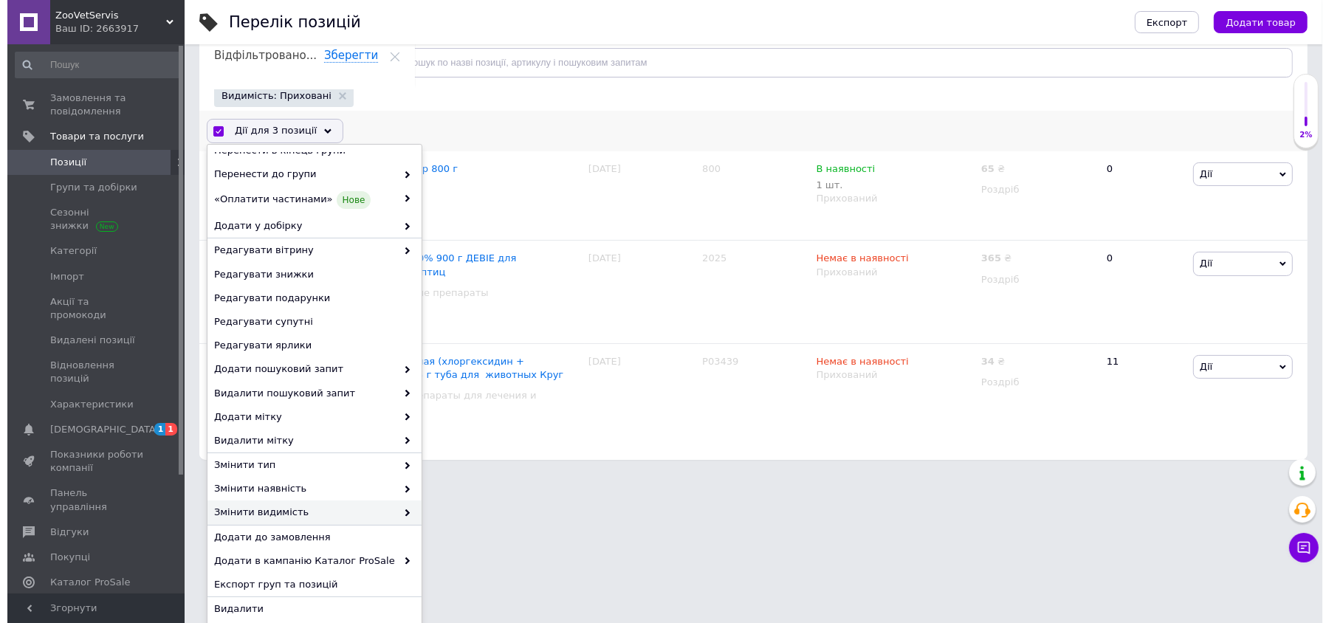
scroll to position [163, 0]
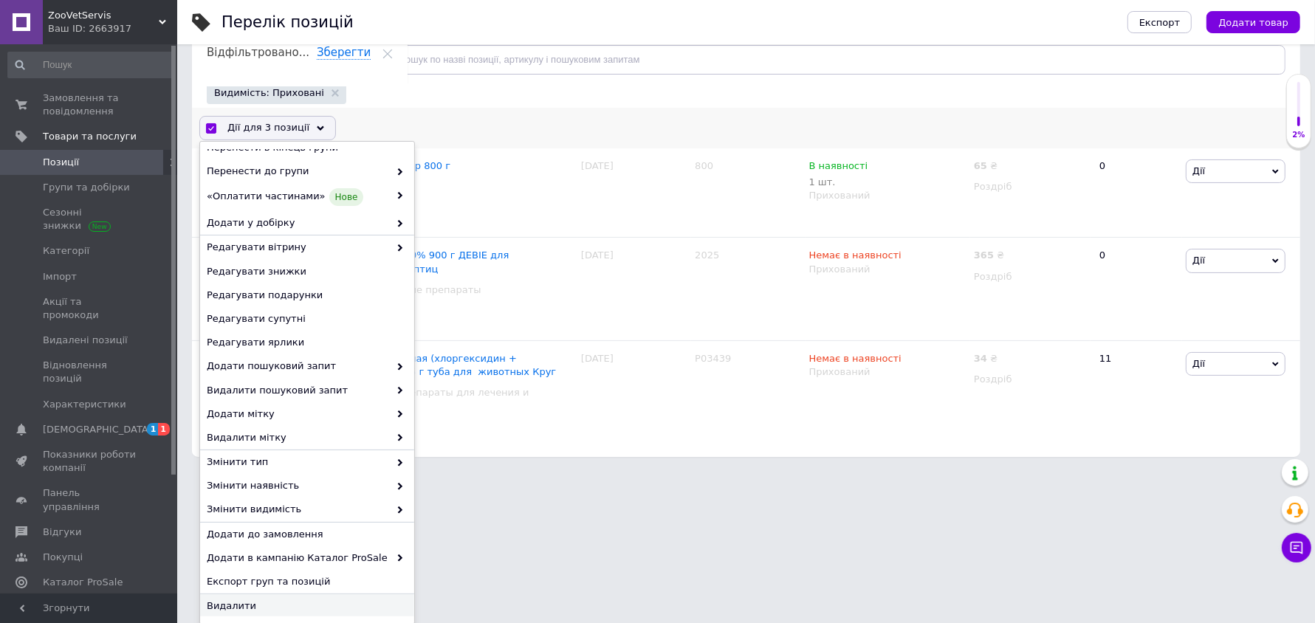
click at [239, 602] on span "Видалити" at bounding box center [305, 606] width 197 height 13
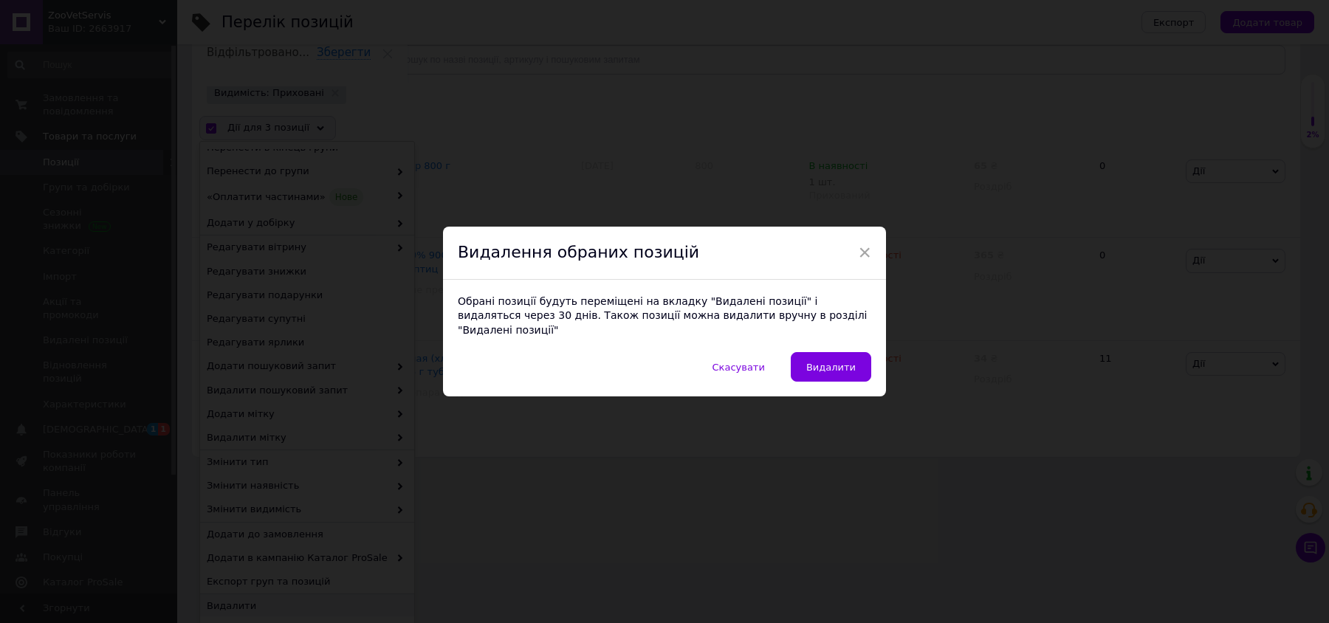
click at [846, 337] on div "Обрані позиції будуть переміщені на вкладку "Видалені позиції" і видаляться чер…" at bounding box center [664, 316] width 443 height 73
click at [843, 352] on button "Видалити" at bounding box center [831, 367] width 81 height 30
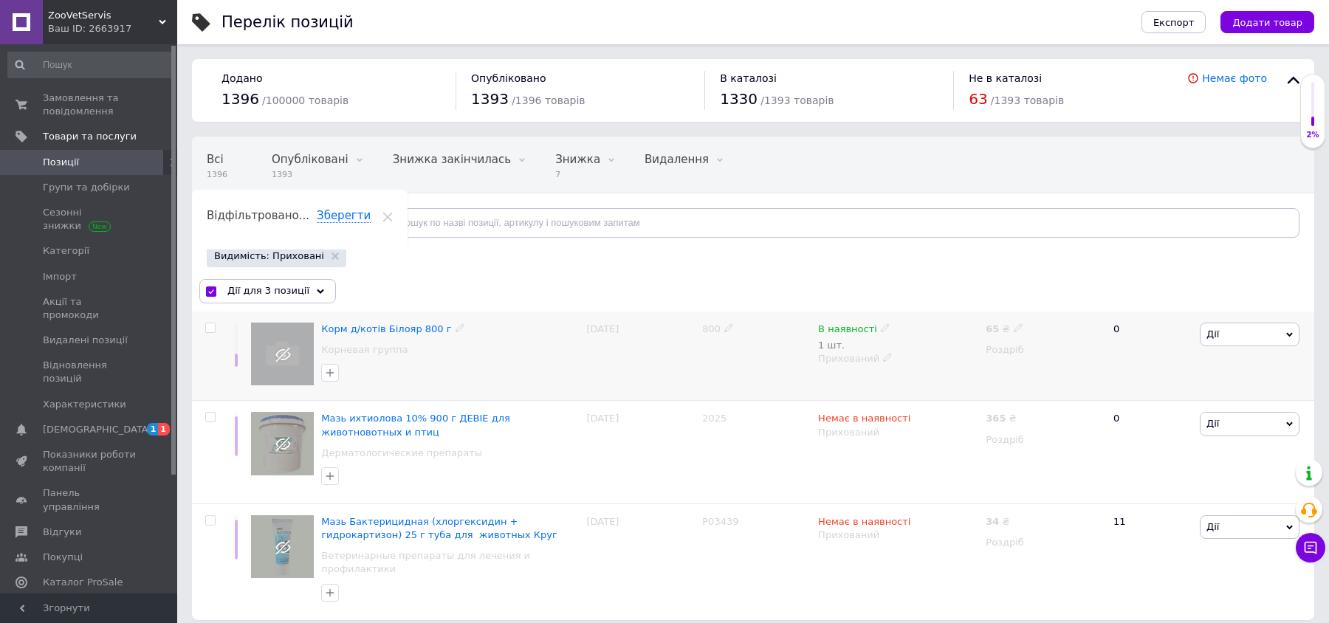
checkbox input "false"
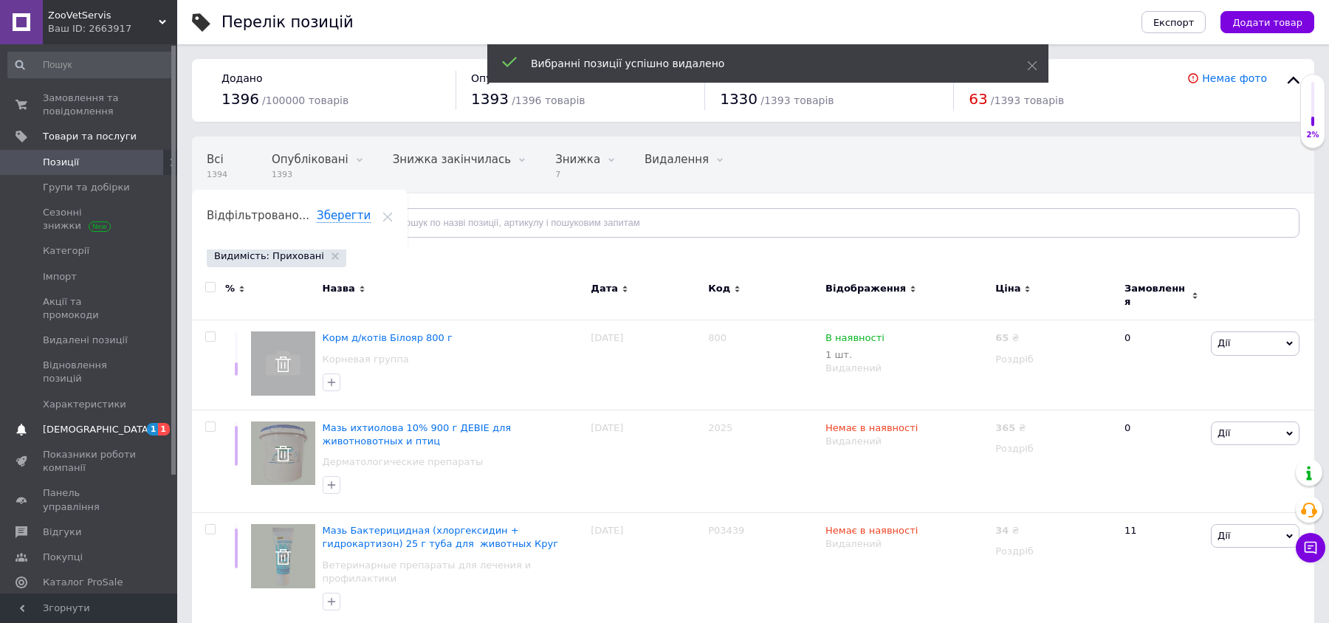
click at [52, 417] on link "Сповіщення 1 1" at bounding box center [91, 429] width 182 height 25
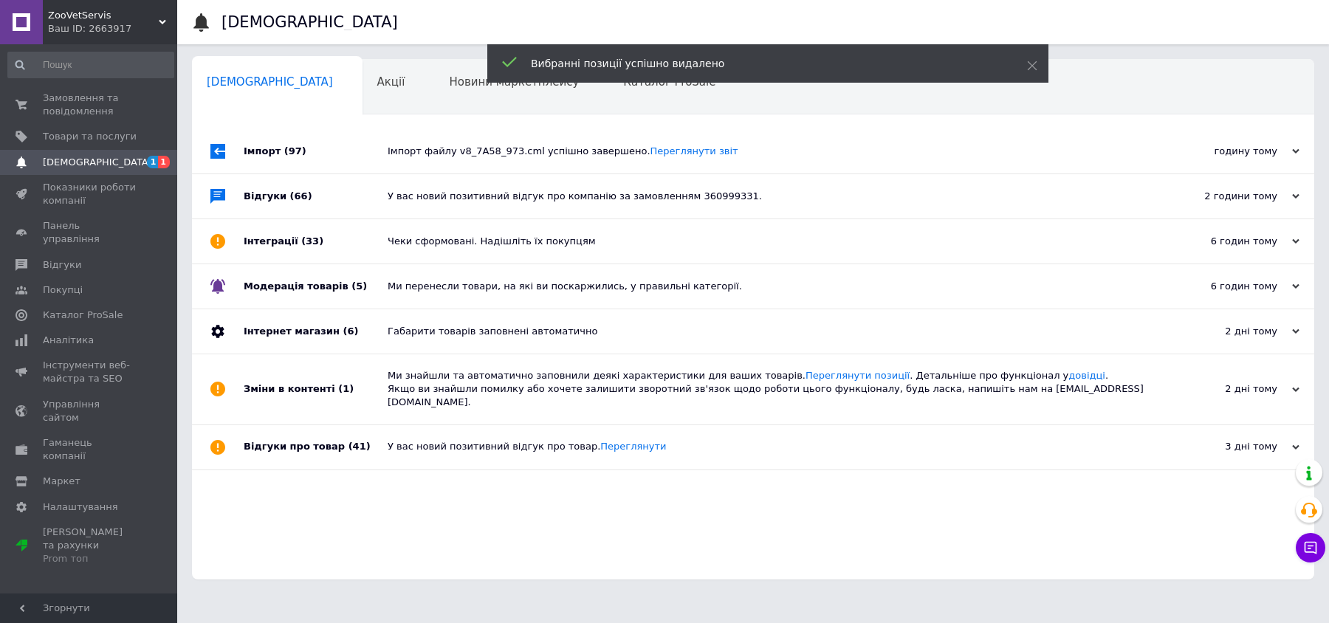
click at [583, 137] on div "Імпорт файлу v8_7A58_973.cml успішно завершено. Переглянути звіт" at bounding box center [770, 151] width 764 height 44
click at [449, 87] on span "Новини маркетплейсу" at bounding box center [514, 81] width 130 height 13
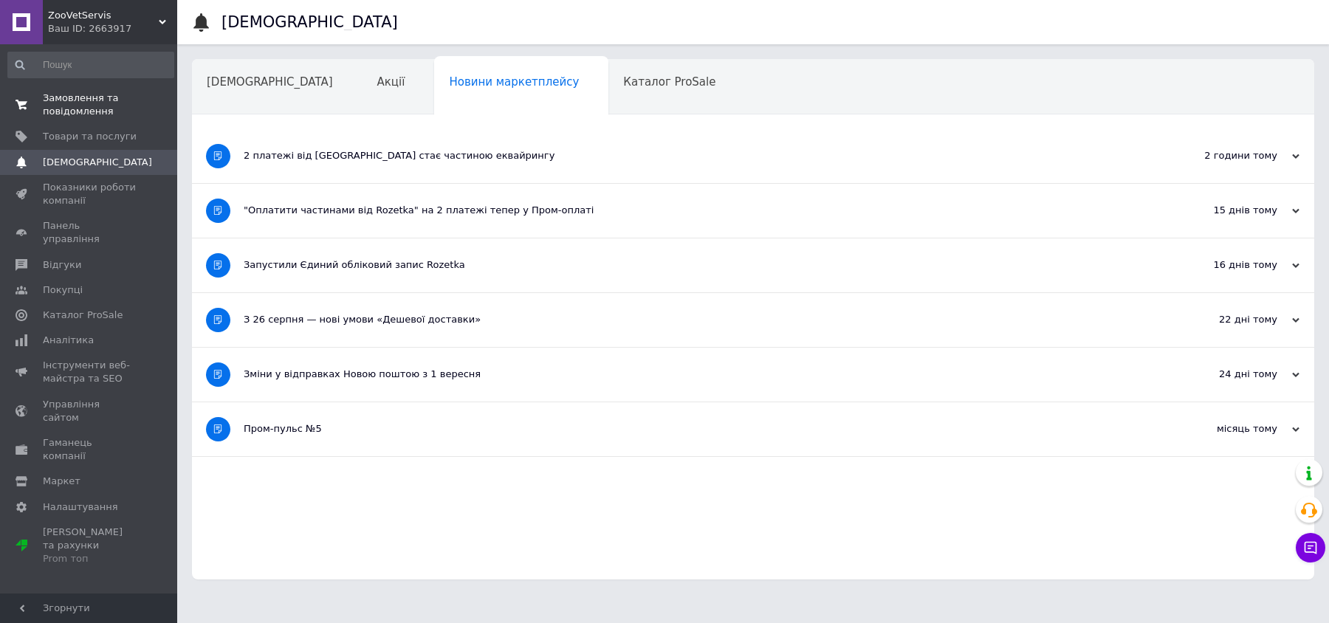
click at [53, 92] on div "Замовлення та повідомлення 0 0 Товари та послуги Сповіщення 0 Показники роботи …" at bounding box center [91, 321] width 182 height 554
click at [56, 102] on span "Замовлення та повідомлення" at bounding box center [90, 105] width 94 height 27
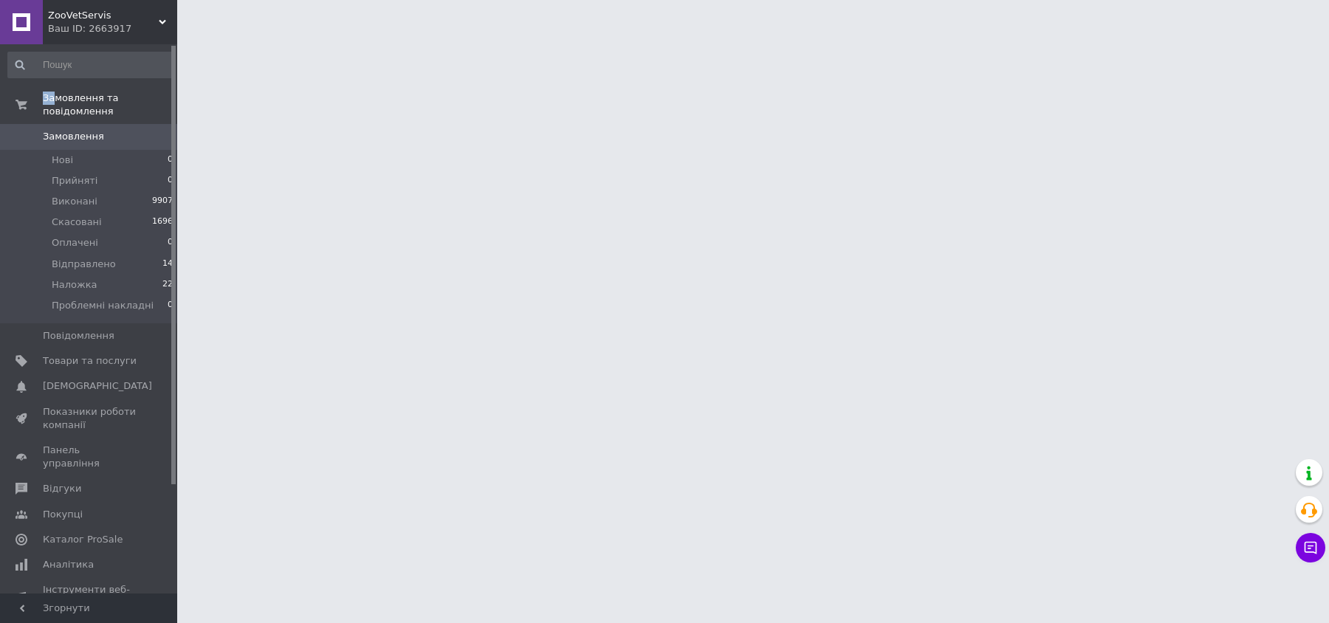
click at [72, 130] on span "Замовлення" at bounding box center [73, 136] width 61 height 13
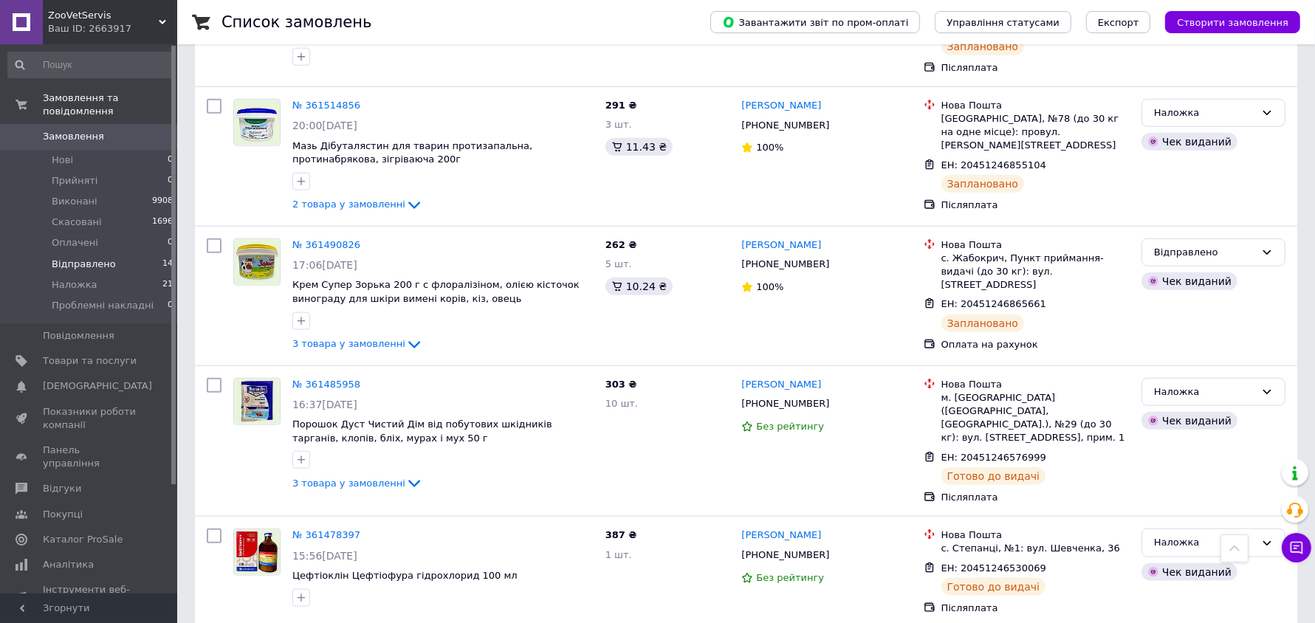
scroll to position [1385, 0]
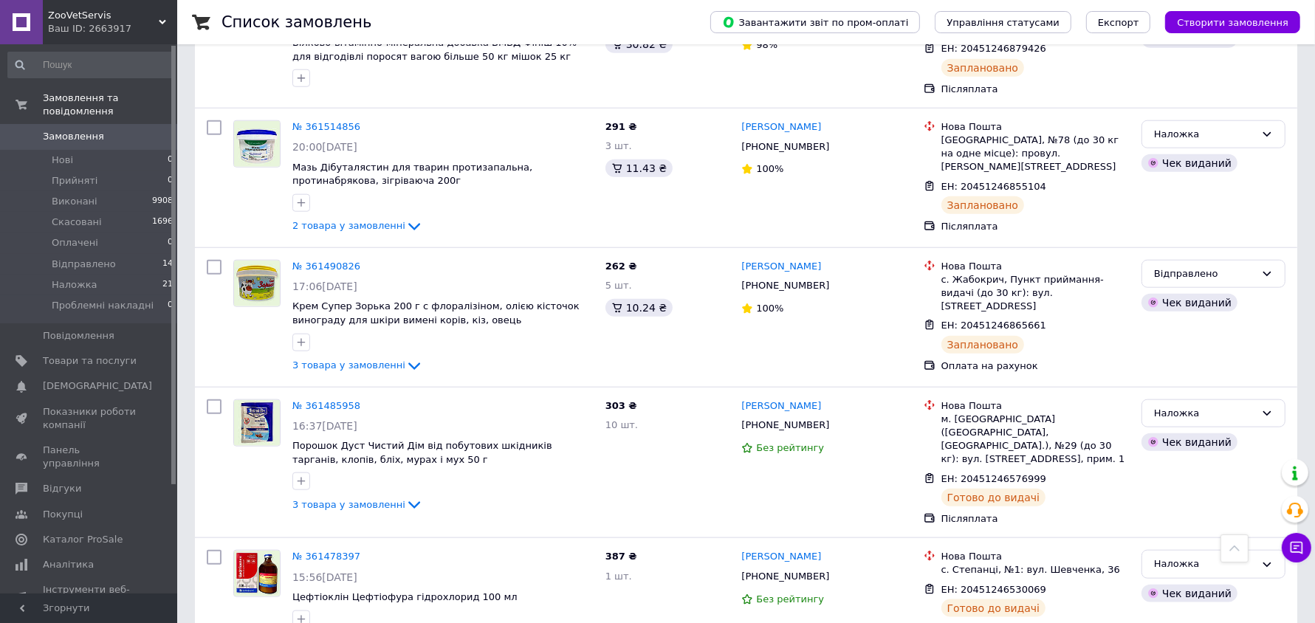
click at [78, 130] on span "Замовлення" at bounding box center [73, 136] width 61 height 13
click at [96, 130] on span "Замовлення" at bounding box center [73, 136] width 61 height 13
